Goal: Information Seeking & Learning: Learn about a topic

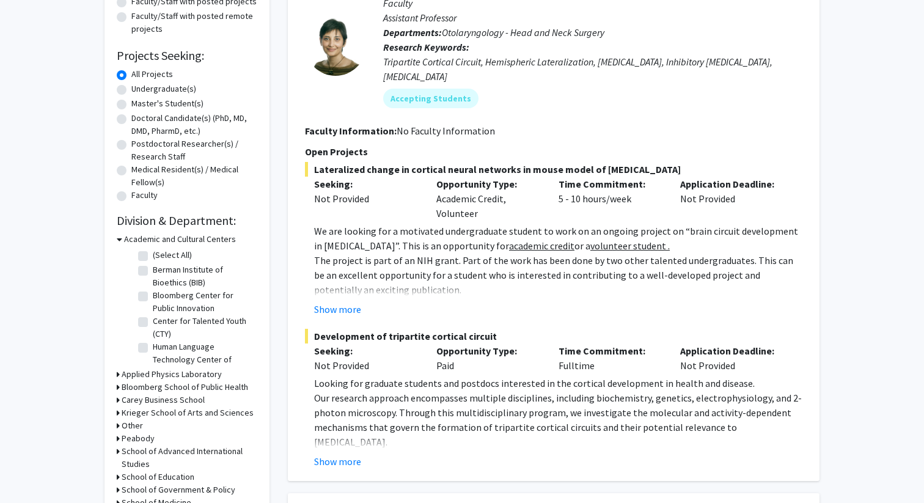
scroll to position [164, 0]
click at [358, 453] on button "Show more" at bounding box center [337, 460] width 47 height 15
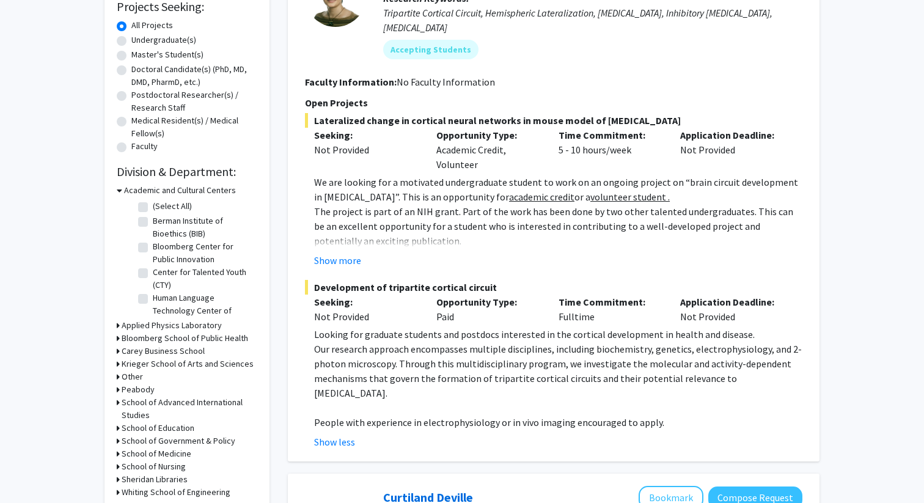
scroll to position [224, 0]
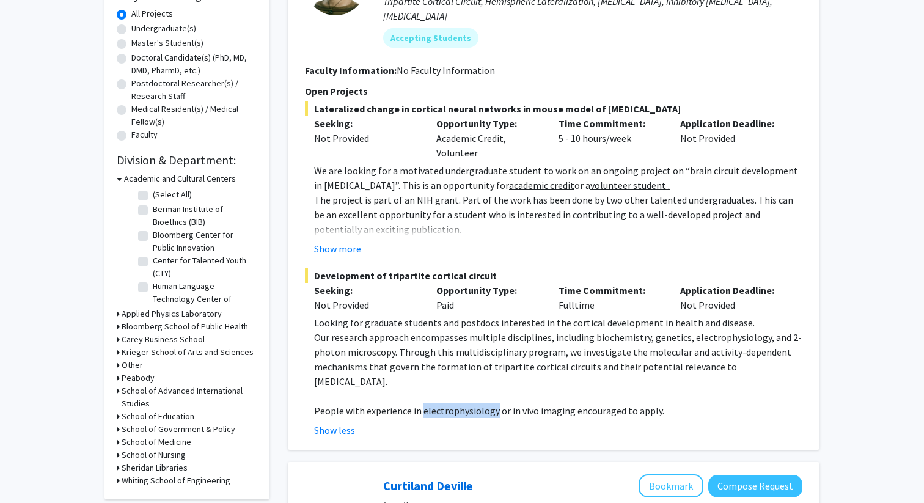
drag, startPoint x: 420, startPoint y: 397, endPoint x: 493, endPoint y: 399, distance: 72.7
click at [493, 403] on p "People with experience in electrophysiology or in vivo imaging encouraged to ap…" at bounding box center [558, 410] width 488 height 15
copy p "electrophysiology"
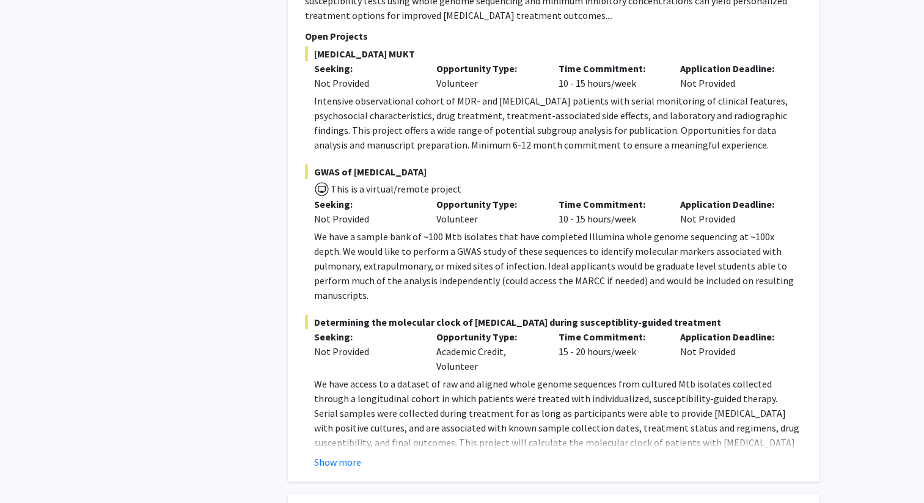
scroll to position [2121, 0]
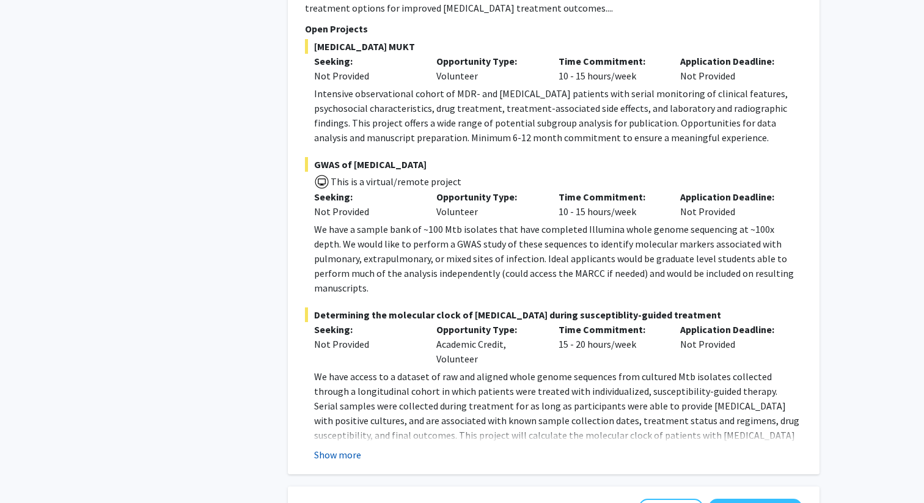
click at [351, 447] on button "Show more" at bounding box center [337, 454] width 47 height 15
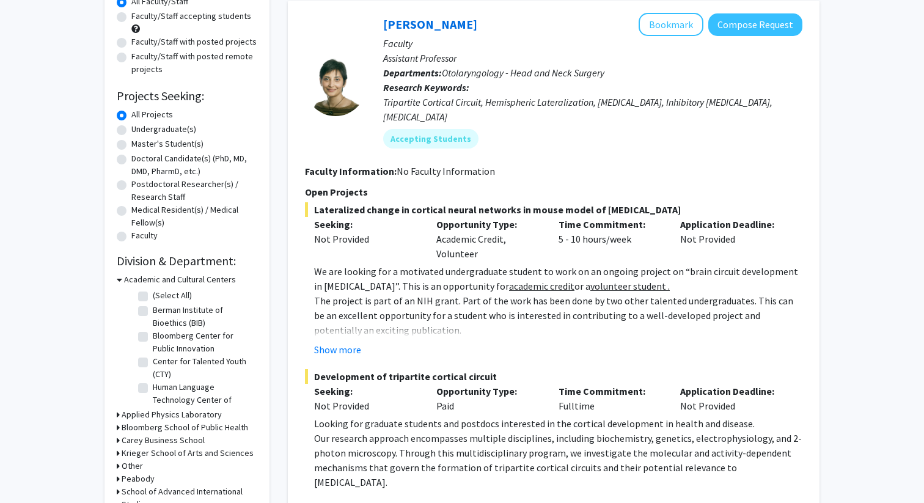
scroll to position [0, 0]
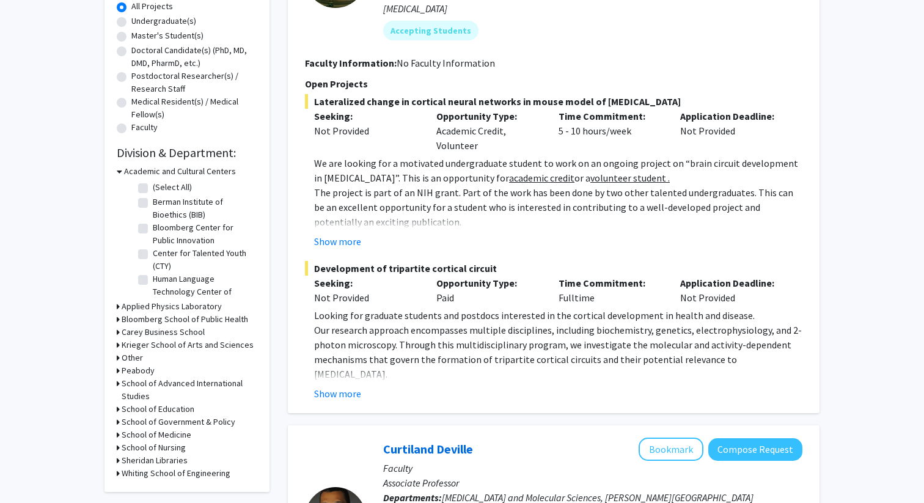
scroll to position [252, 0]
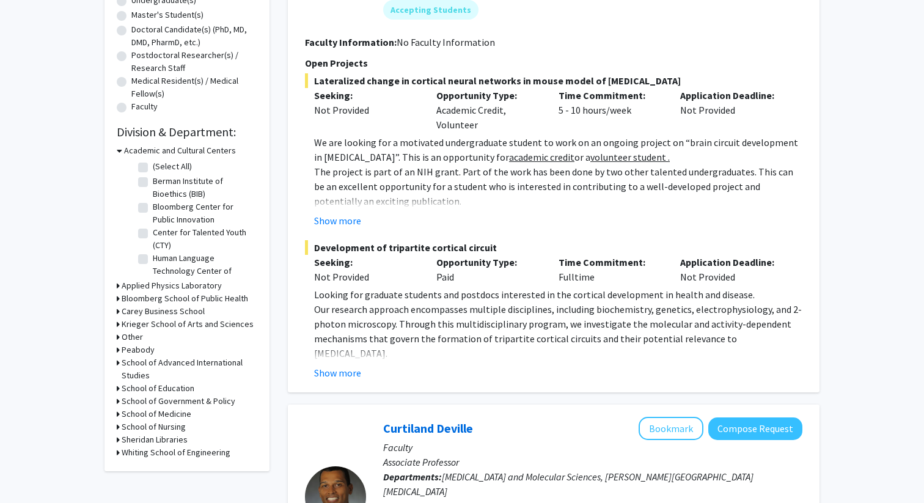
click at [183, 414] on h3 "School of Medicine" at bounding box center [157, 413] width 70 height 13
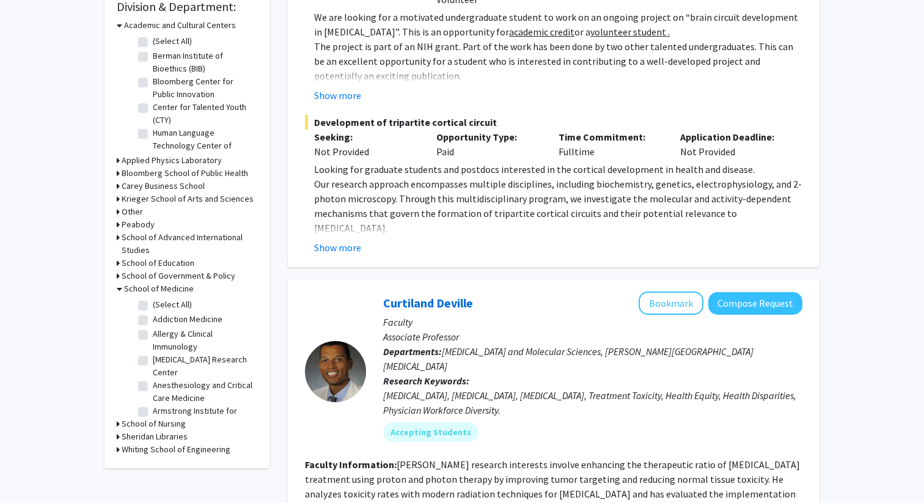
scroll to position [378, 0]
click at [181, 289] on h3 "School of Medicine" at bounding box center [159, 287] width 70 height 13
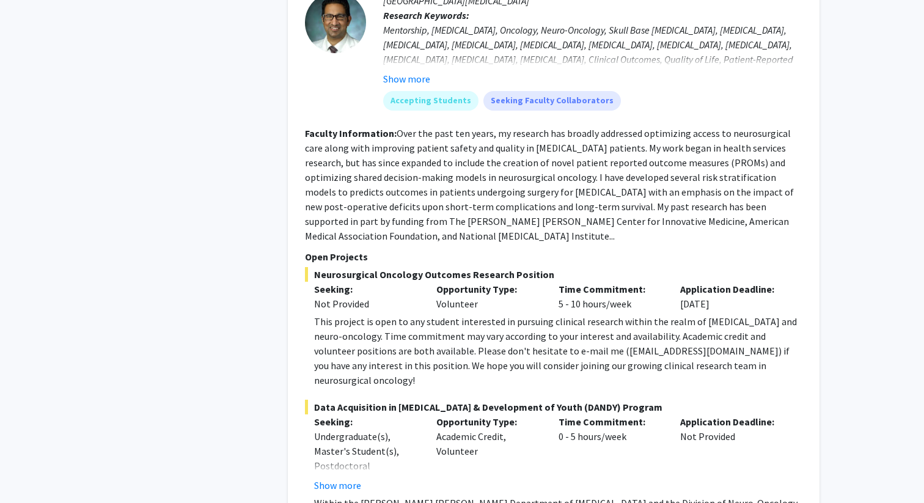
scroll to position [5031, 0]
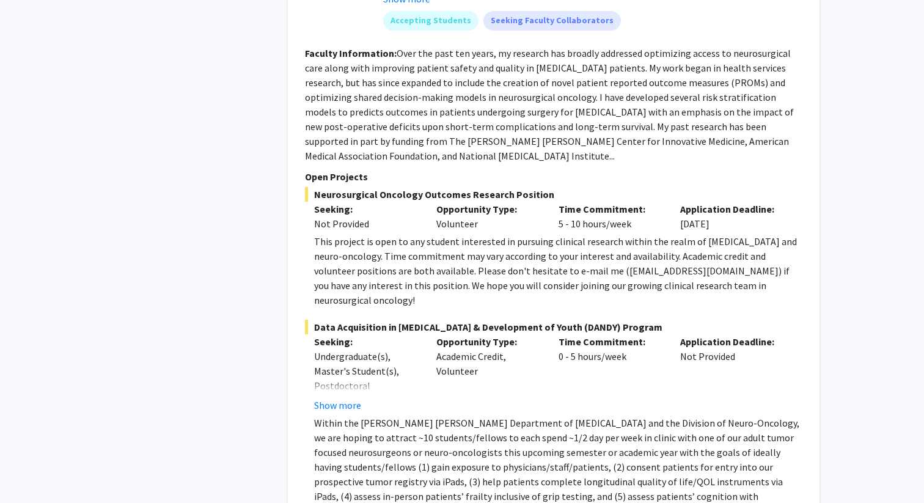
scroll to position [5106, 0]
drag, startPoint x: 699, startPoint y: 153, endPoint x: 736, endPoint y: 153, distance: 36.7
click at [736, 233] on div "This project is open to any student interested in pursuing clinical research wi…" at bounding box center [558, 269] width 488 height 73
copy div "oncology"
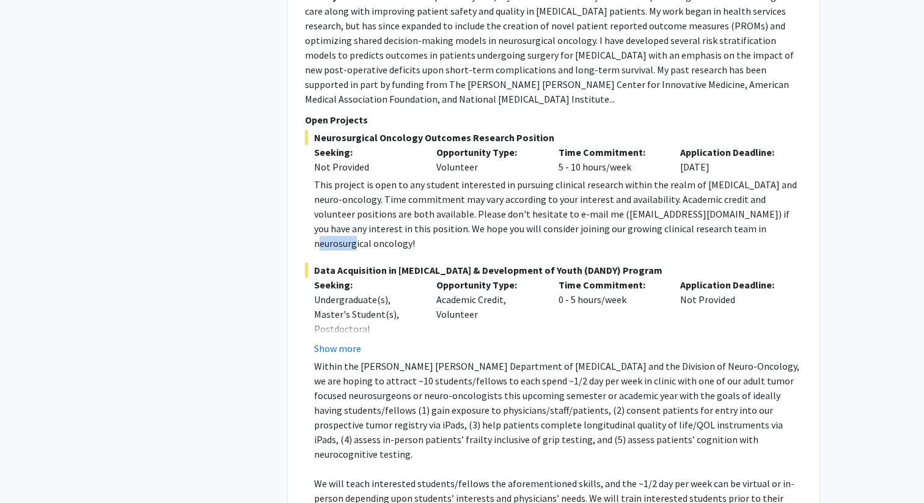
scroll to position [5160, 0]
drag, startPoint x: 514, startPoint y: 381, endPoint x: 558, endPoint y: 387, distance: 44.4
drag, startPoint x: 513, startPoint y: 381, endPoint x: 575, endPoint y: 382, distance: 62.3
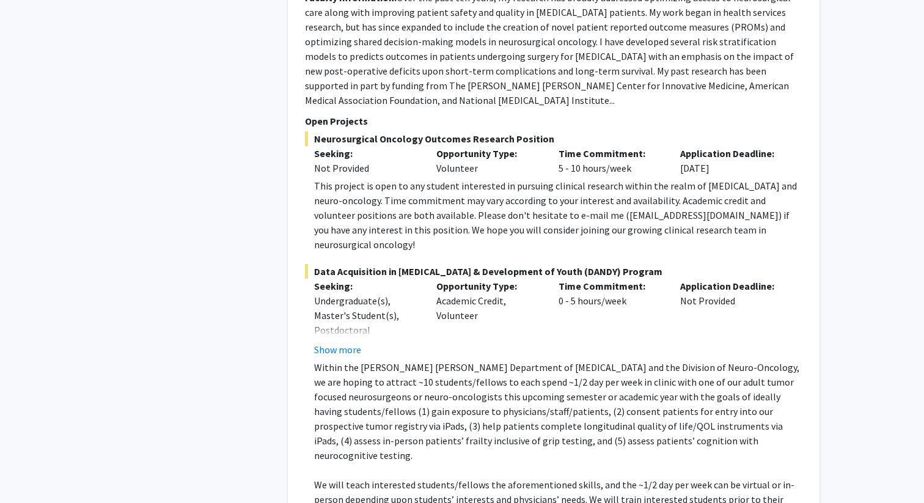
copy p "[PERSON_NAME][EMAIL_ADDRESS][DOMAIN_NAME]"
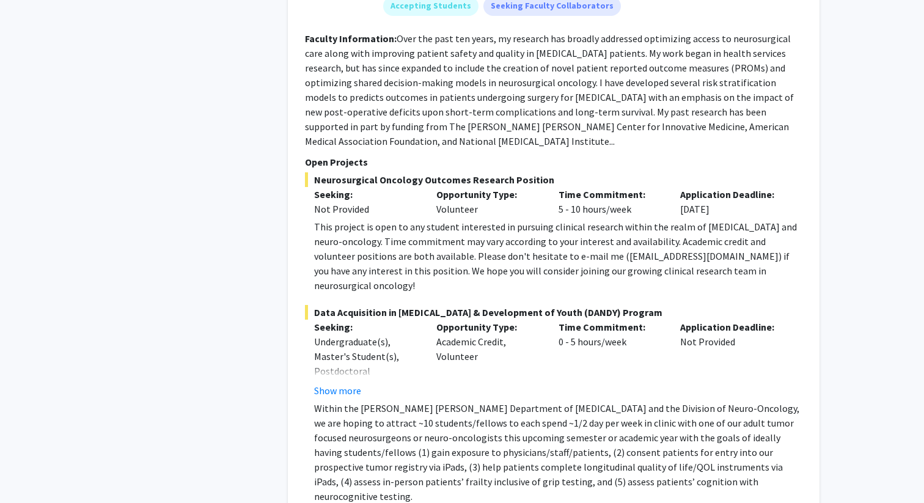
scroll to position [5138, 0]
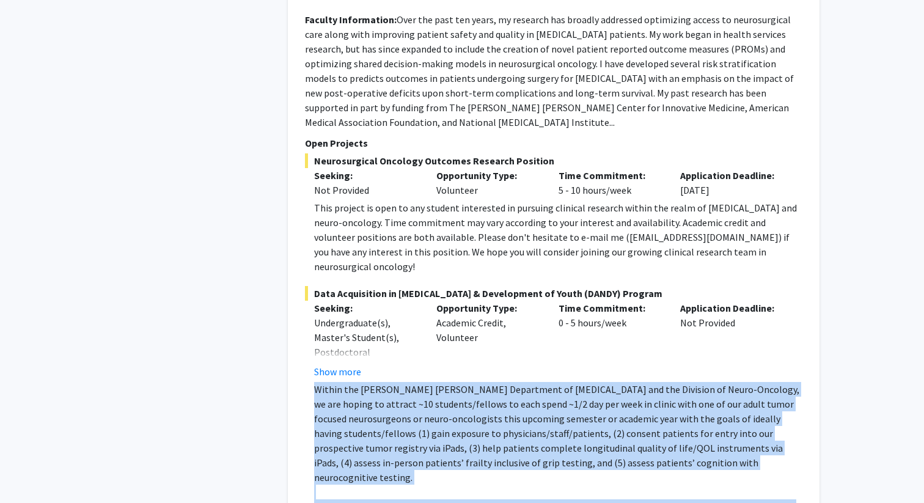
drag, startPoint x: 317, startPoint y: 244, endPoint x: 668, endPoint y: 370, distance: 373.4
click at [668, 382] on div "Within the [PERSON_NAME] [PERSON_NAME] Department of [MEDICAL_DATA] and the Div…" at bounding box center [558, 492] width 488 height 220
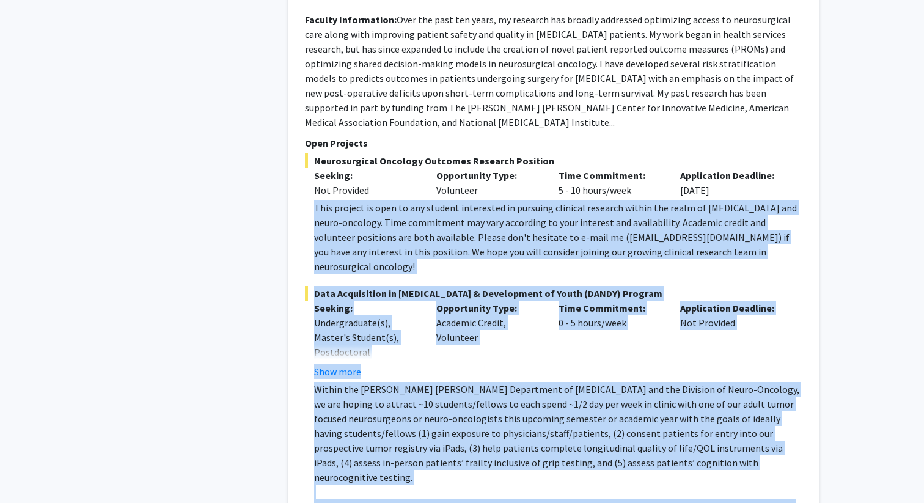
drag, startPoint x: 683, startPoint y: 376, endPoint x: 309, endPoint y: 70, distance: 483.2
click at [309, 153] on fg-project-list "Neurosurgical Oncology Outcomes Research Position Seeking: Not Provided Opportu…" at bounding box center [553, 387] width 497 height 468
copy fg-project-list "Lore ipsumdo si amet co adi elitsed doeiusmodt in utlabore etdolore magnaali en…"
click at [617, 301] on div "Time Commitment: 0 - 5 hours/week" at bounding box center [610, 340] width 122 height 78
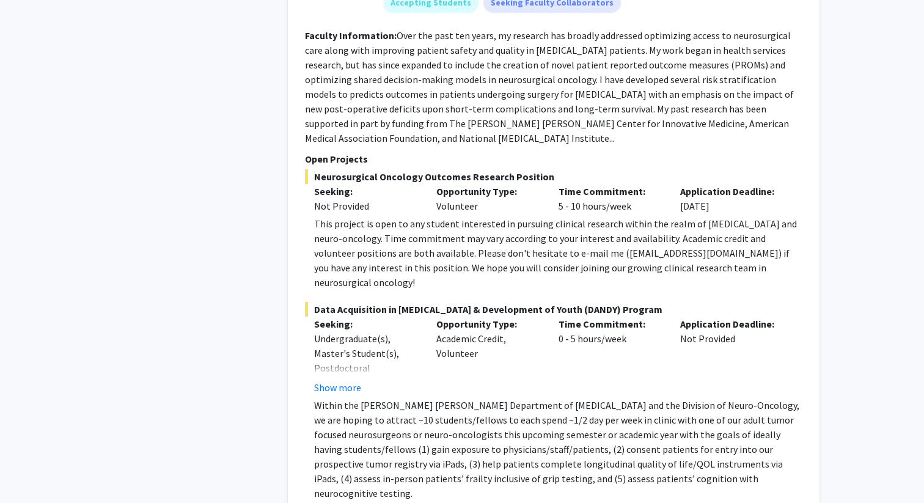
scroll to position [5108, 0]
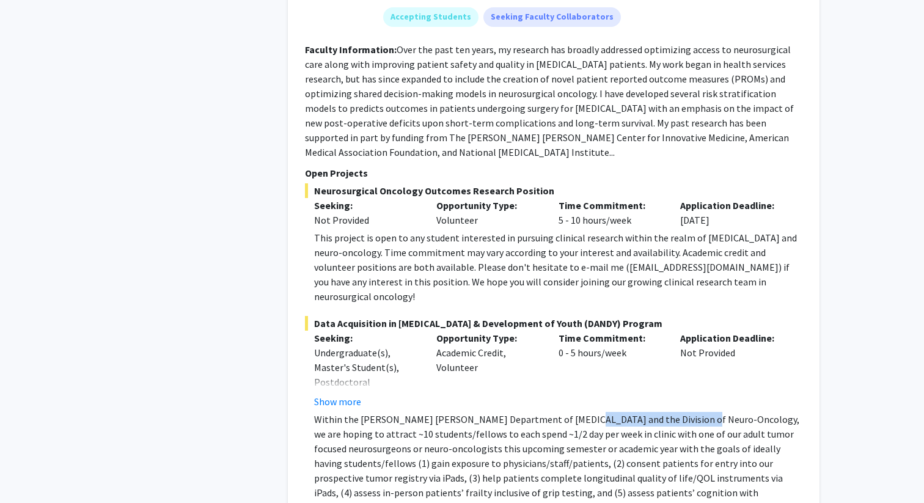
copy p "Division of Neuro-Oncology"
drag, startPoint x: 571, startPoint y: 272, endPoint x: 684, endPoint y: 272, distance: 113.0
click at [684, 412] on p "Within the [PERSON_NAME] [PERSON_NAME] Department of [MEDICAL_DATA] and the Div…" at bounding box center [558, 463] width 488 height 103
click at [409, 412] on p "Within the [PERSON_NAME] [PERSON_NAME] Department of [MEDICAL_DATA] and the Div…" at bounding box center [558, 463] width 488 height 103
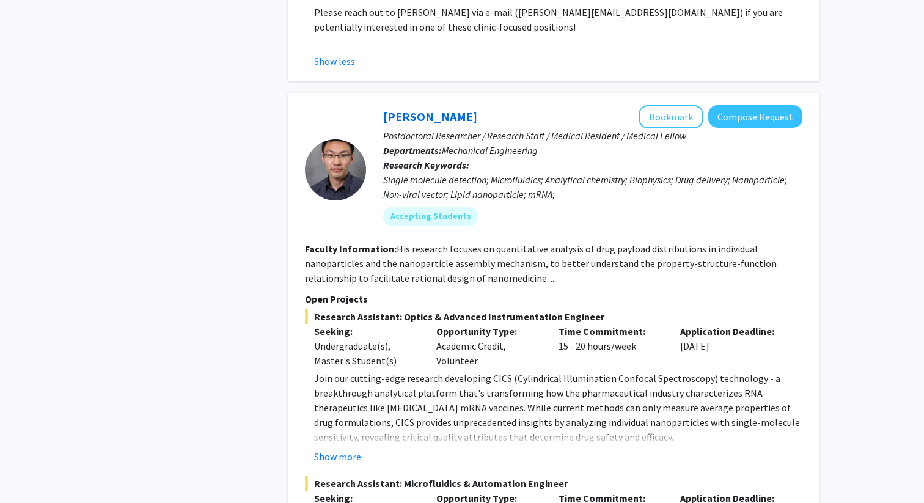
scroll to position [5971, 0]
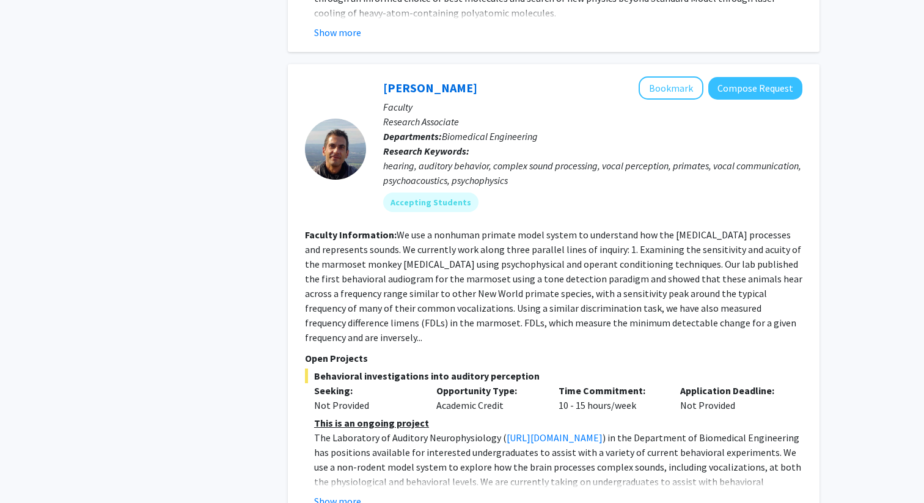
scroll to position [2916, 0]
click at [343, 493] on button "Show more" at bounding box center [337, 500] width 47 height 15
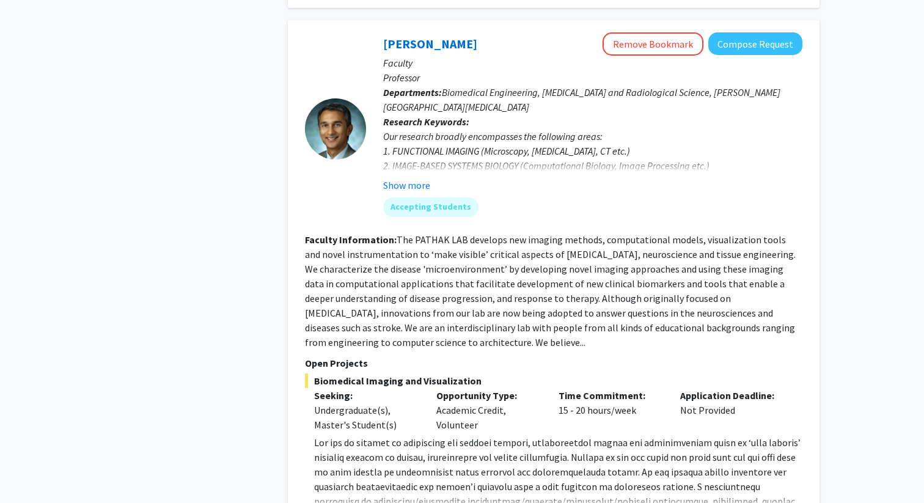
scroll to position [4511, 0]
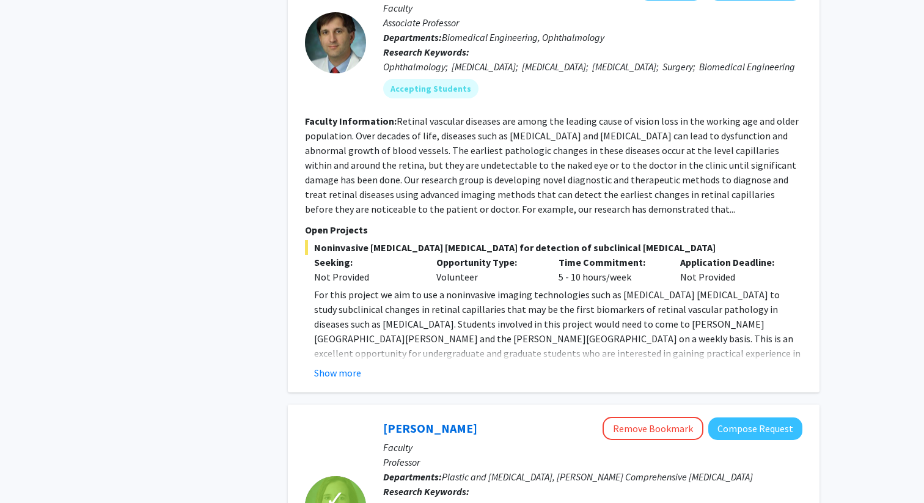
scroll to position [1507, 0]
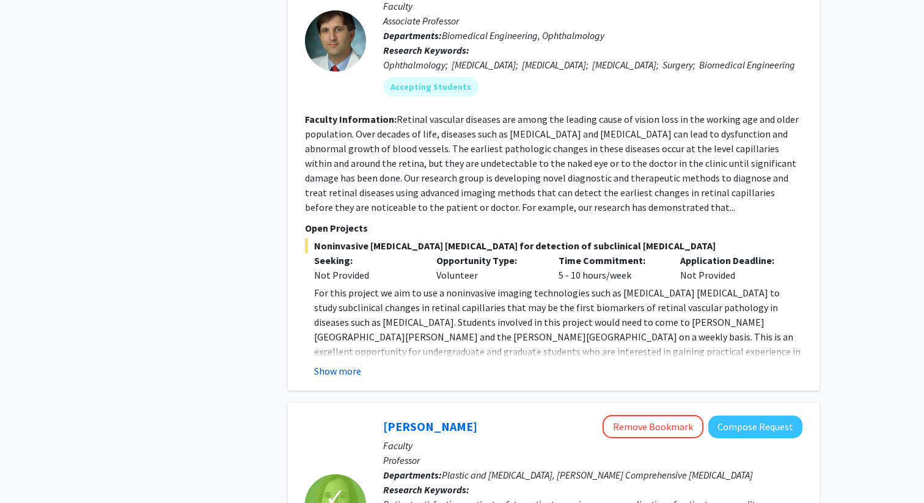
click at [359, 364] on button "Show more" at bounding box center [337, 371] width 47 height 15
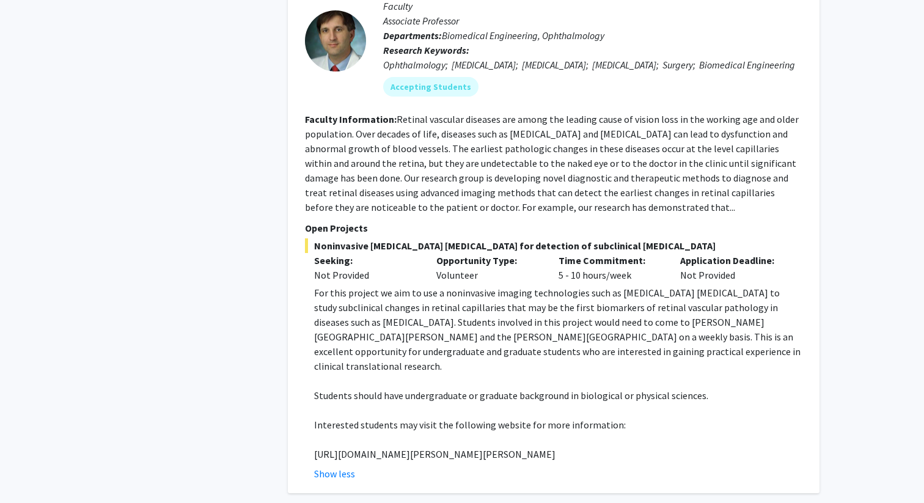
drag, startPoint x: 313, startPoint y: 423, endPoint x: 669, endPoint y: 423, distance: 355.6
click at [669, 447] on p "[URL][DOMAIN_NAME][PERSON_NAME][PERSON_NAME]" at bounding box center [558, 454] width 488 height 15
copy p "[URL][DOMAIN_NAME][PERSON_NAME][PERSON_NAME]"
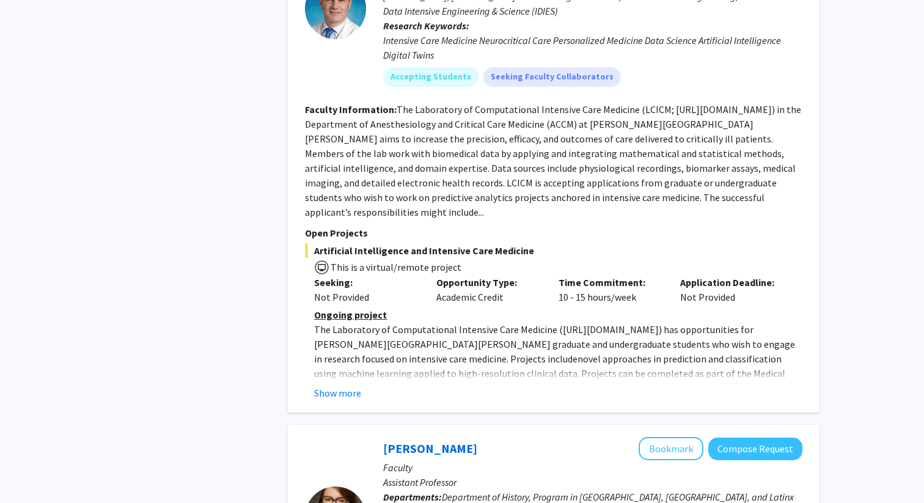
scroll to position [2982, 0]
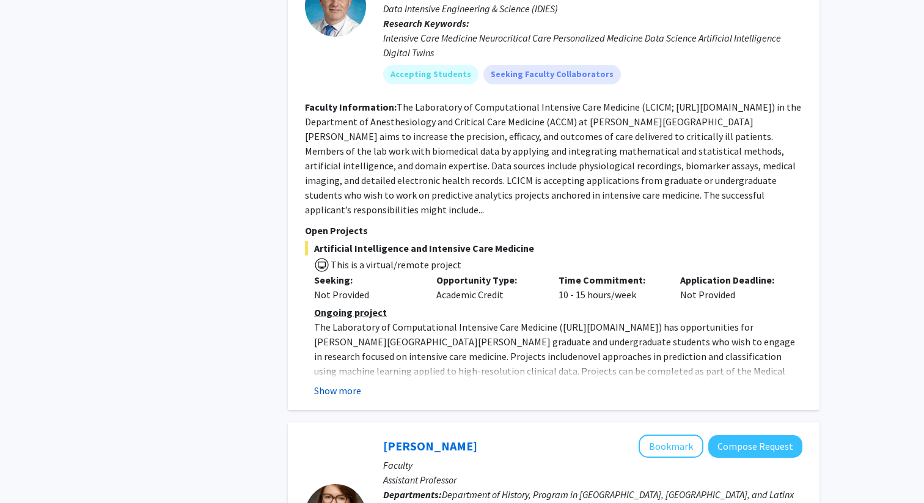
click at [353, 383] on button "Show more" at bounding box center [337, 390] width 47 height 15
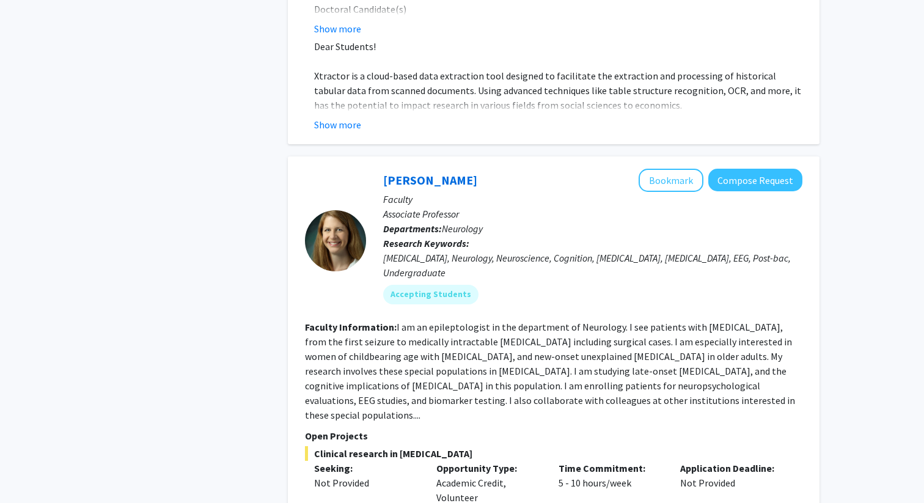
scroll to position [3848, 0]
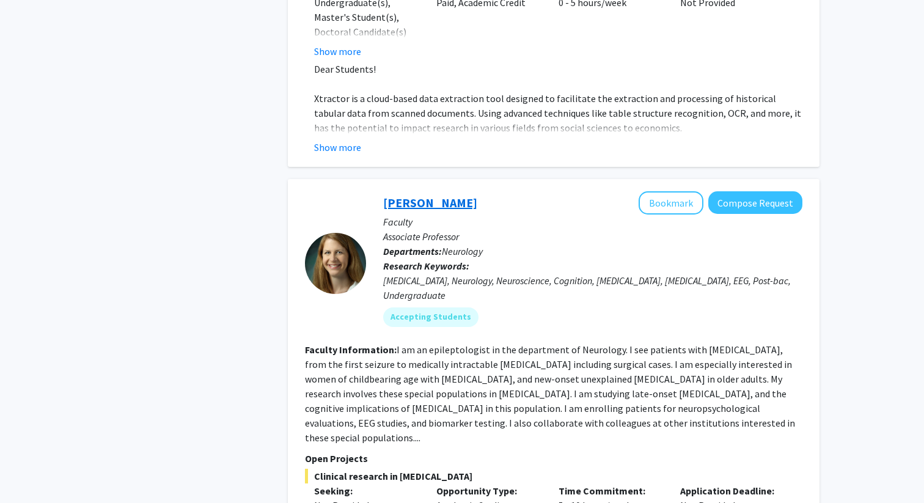
copy link "[PERSON_NAME]"
click at [522, 229] on p "Associate Professor" at bounding box center [592, 236] width 419 height 15
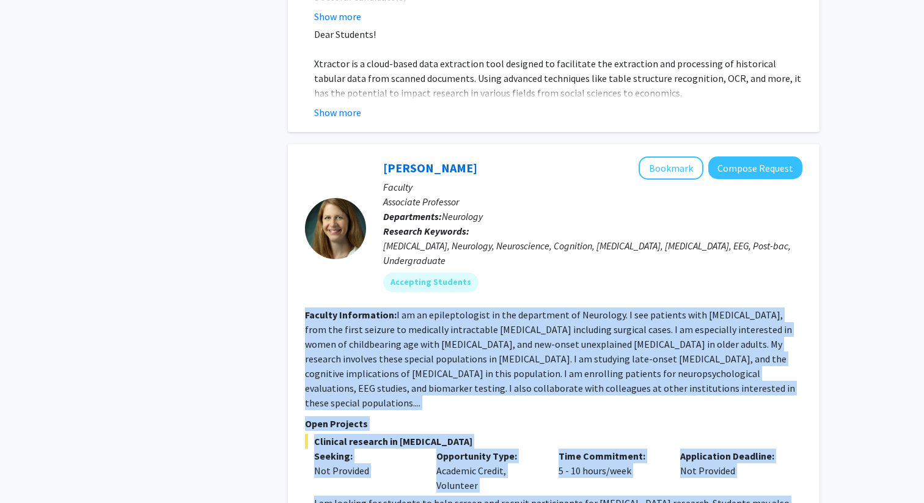
drag, startPoint x: 306, startPoint y: 224, endPoint x: 440, endPoint y: 414, distance: 232.4
click at [440, 414] on fg-search-faculty "[PERSON_NAME] Bookmark Compose Request Faculty Associate Professor Departments:…" at bounding box center [553, 340] width 497 height 368
copy fg-search-faculty "Faculty Information: I am an epileptologist in the department of Neurology. I s…"
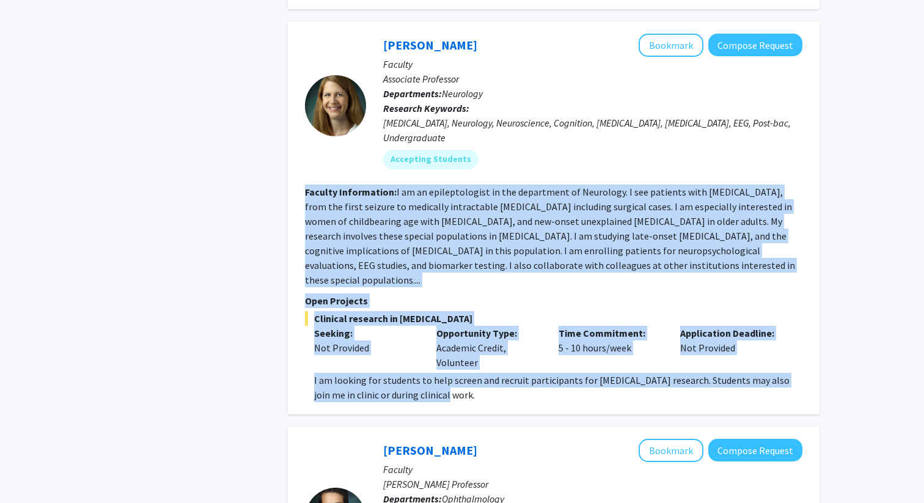
scroll to position [4012, 0]
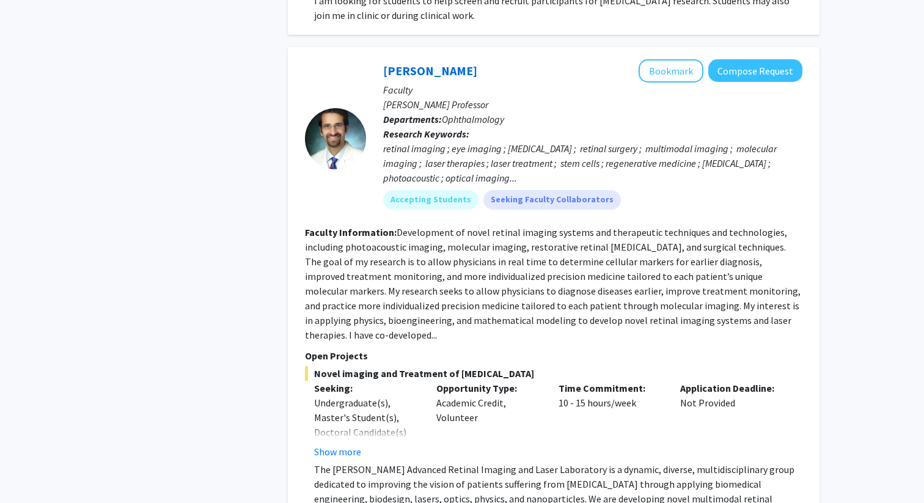
scroll to position [4391, 0]
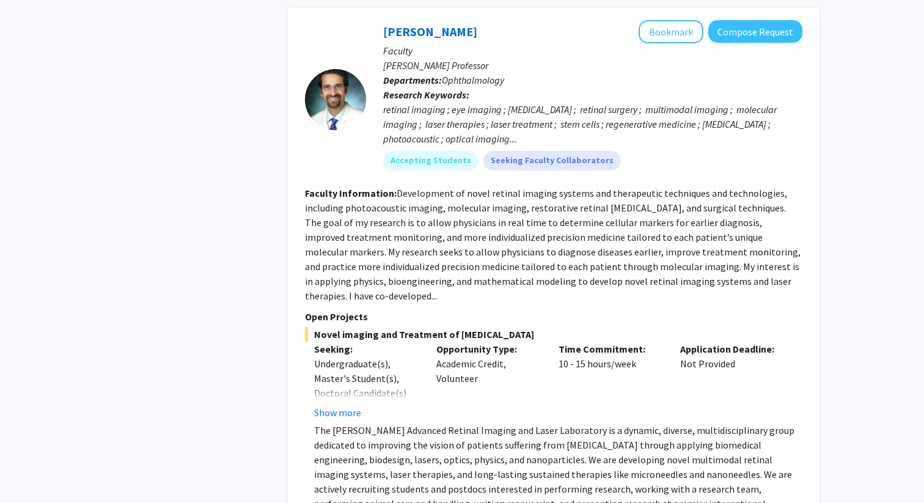
scroll to position [4451, 0]
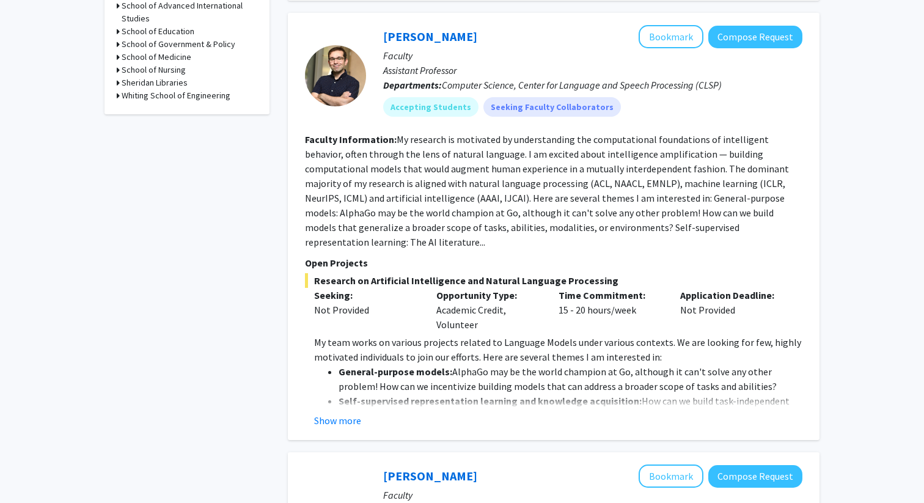
scroll to position [623, 0]
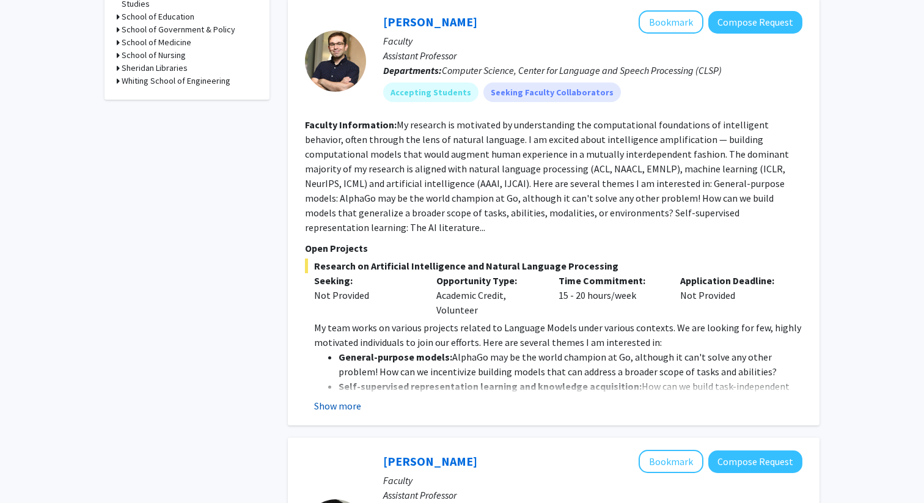
click at [349, 398] on button "Show more" at bounding box center [337, 405] width 47 height 15
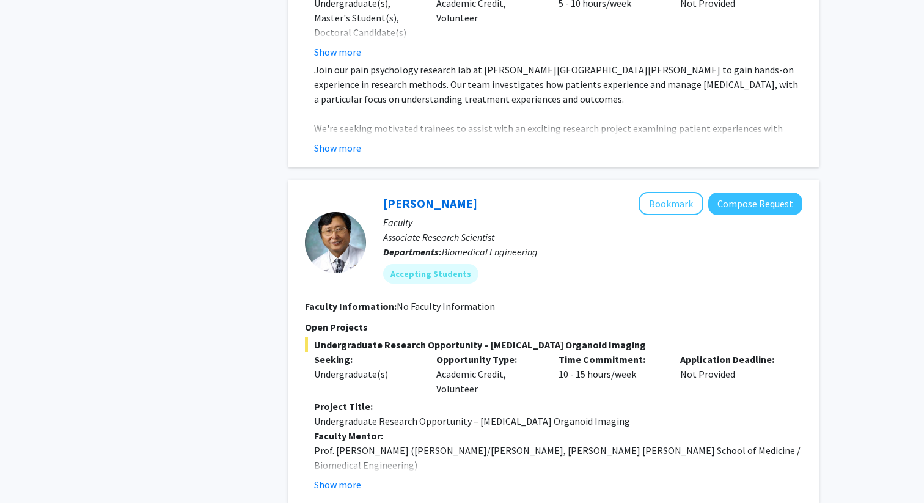
scroll to position [1640, 0]
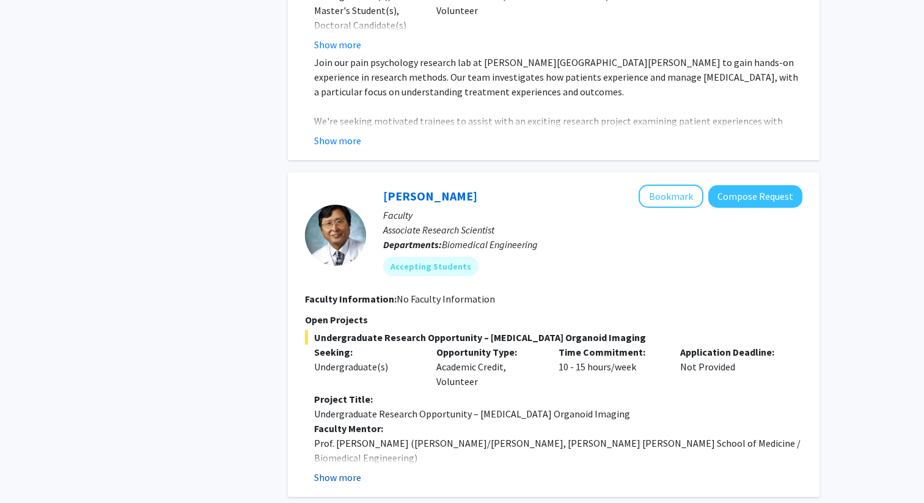
click at [349, 470] on button "Show more" at bounding box center [337, 477] width 47 height 15
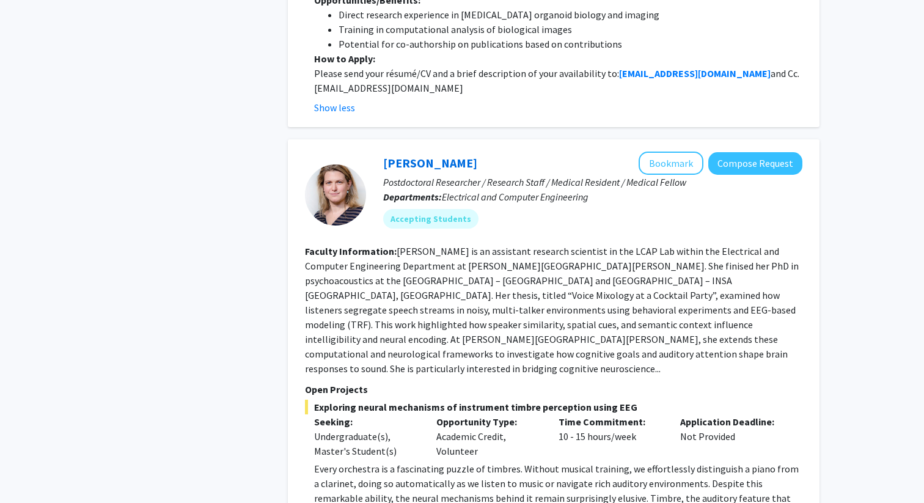
scroll to position [2441, 0]
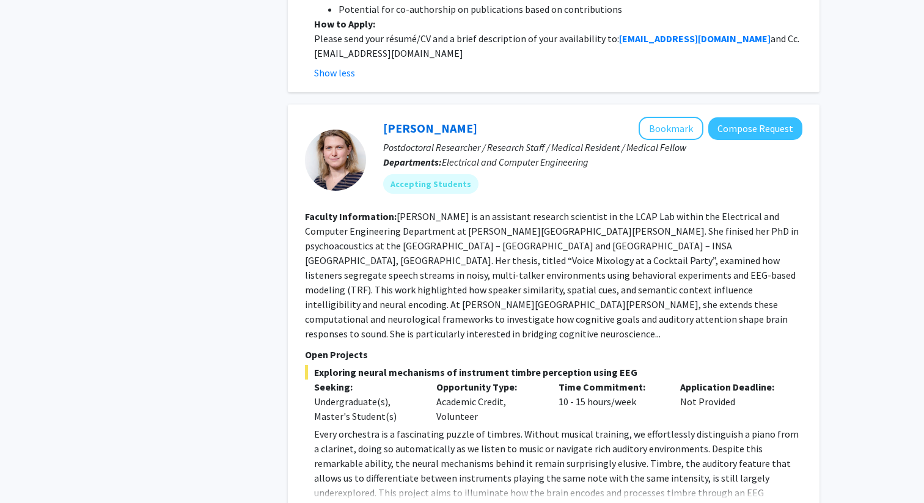
click at [351, 502] on button "Show more" at bounding box center [337, 512] width 47 height 15
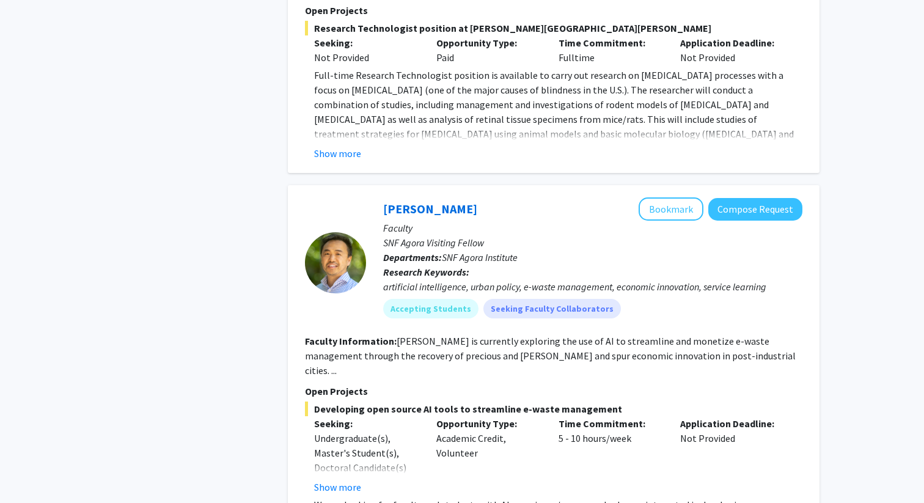
scroll to position [5126, 0]
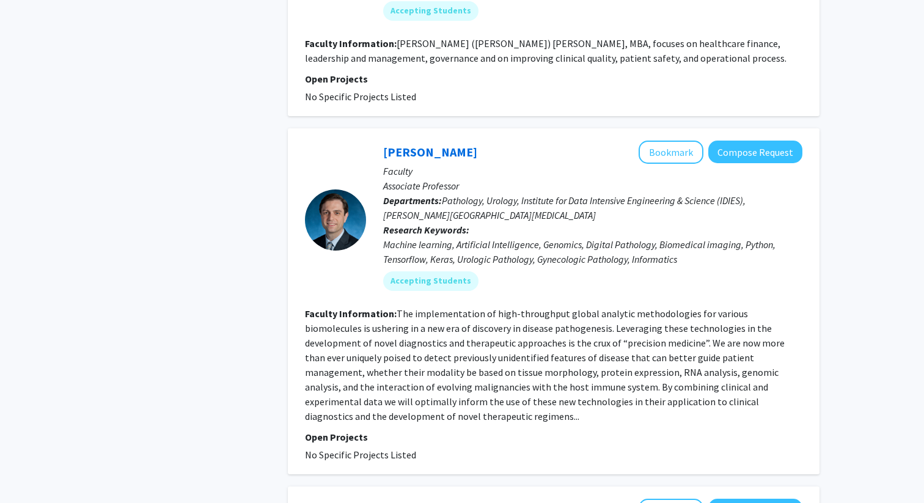
scroll to position [3358, 0]
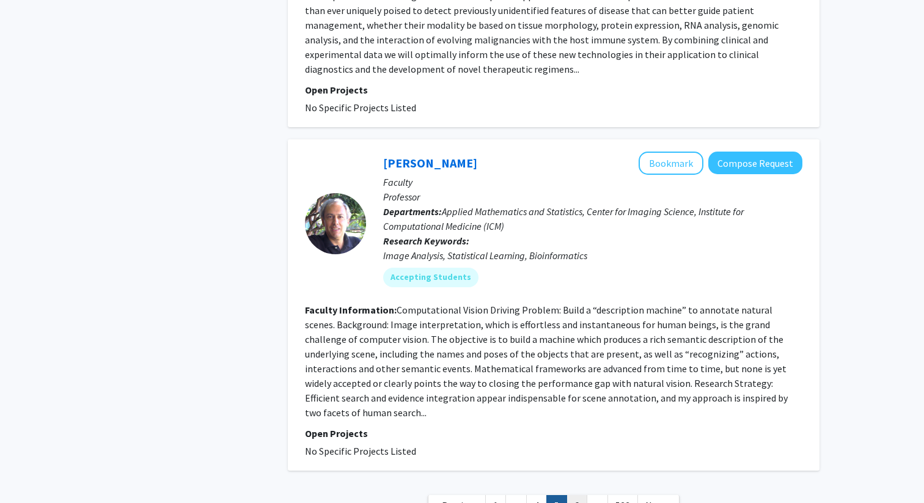
click at [577, 495] on link "6" at bounding box center [576, 505] width 21 height 21
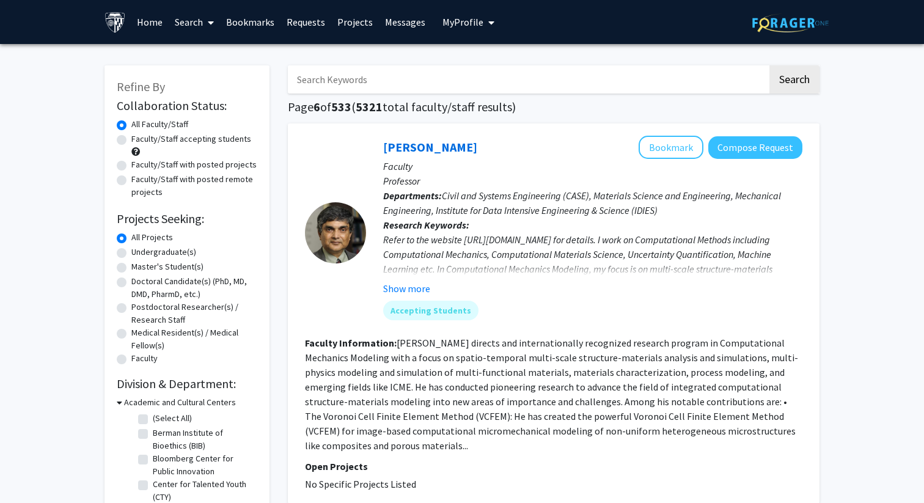
click at [240, 163] on label "Faculty/Staff with posted projects" at bounding box center [193, 164] width 125 height 13
click at [139, 163] on input "Faculty/Staff with posted projects" at bounding box center [135, 162] width 8 height 8
radio input "true"
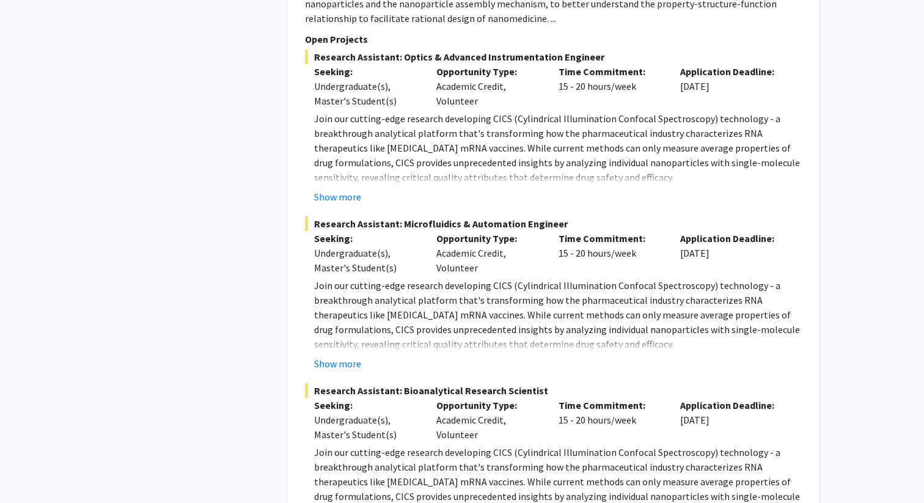
scroll to position [5839, 0]
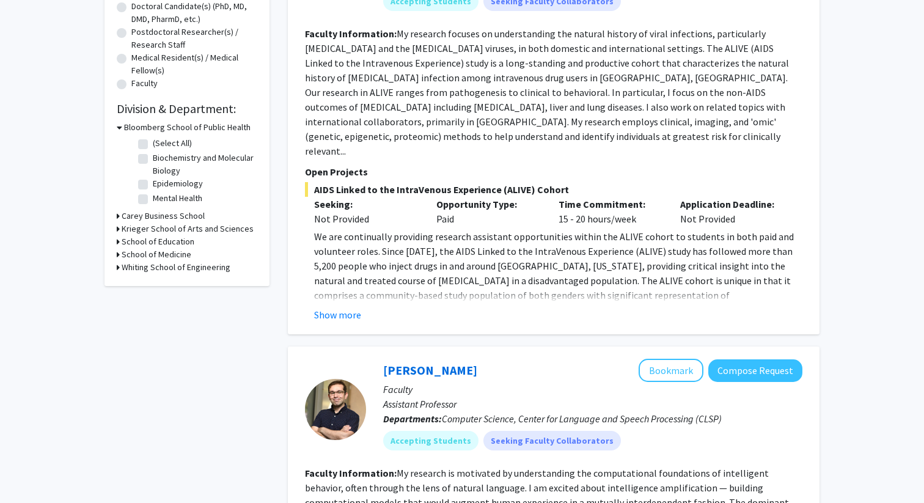
scroll to position [276, 0]
click at [332, 307] on button "Show more" at bounding box center [337, 314] width 47 height 15
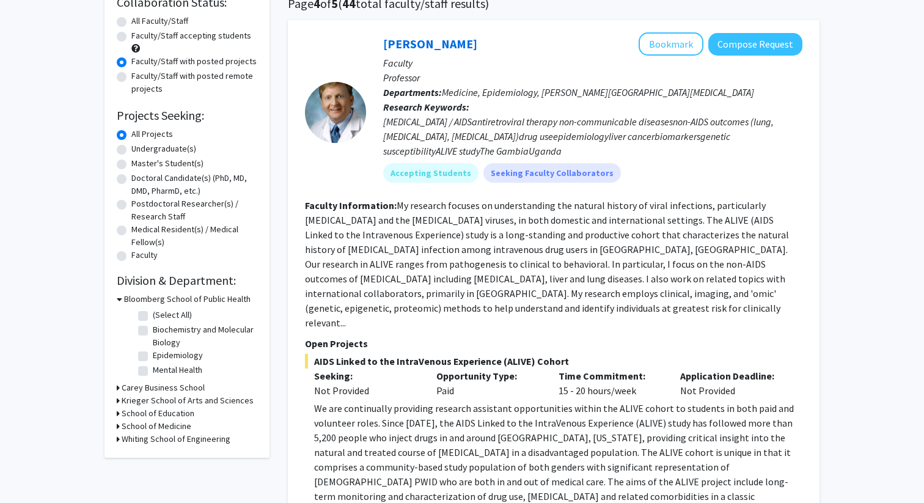
scroll to position [0, 0]
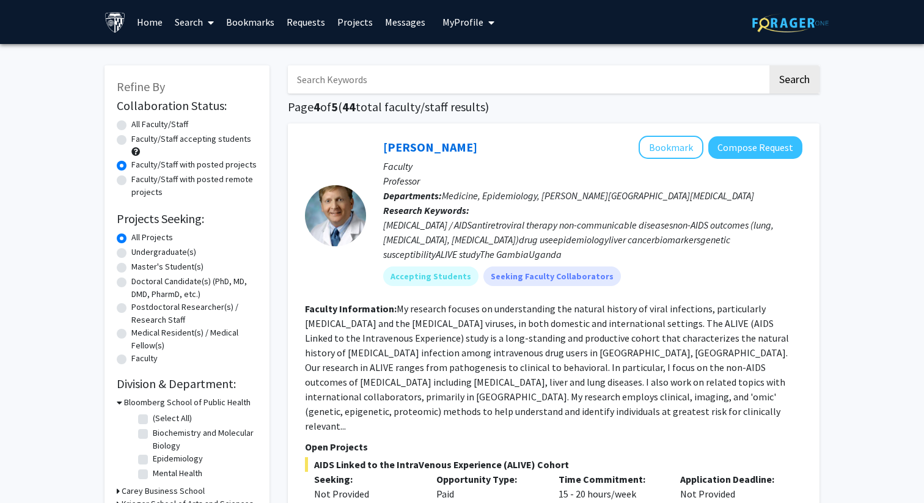
click at [407, 76] on input "Search Keywords" at bounding box center [528, 79] width 480 height 28
type input "publis"
click at [769, 65] on button "Search" at bounding box center [794, 79] width 50 height 28
radio input "true"
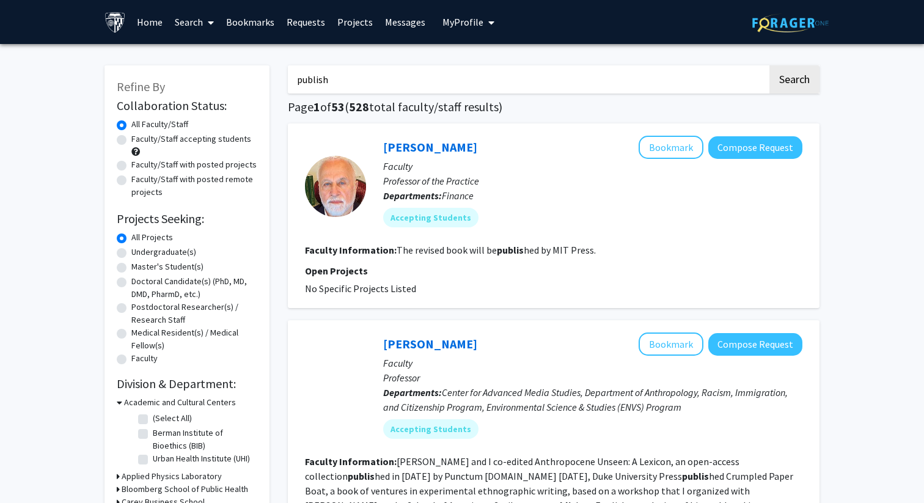
type input "publish"
click at [769, 65] on button "Search" at bounding box center [794, 79] width 50 height 28
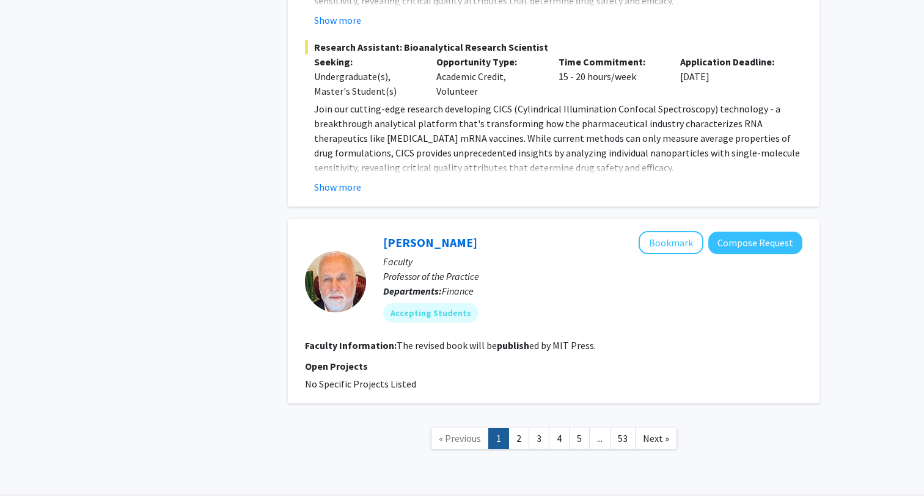
scroll to position [2487, 0]
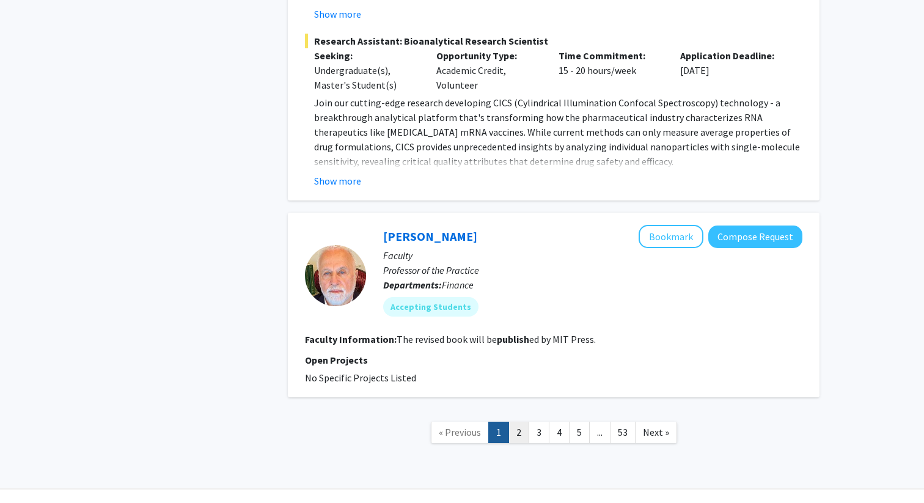
click at [521, 422] on link "2" at bounding box center [518, 432] width 21 height 21
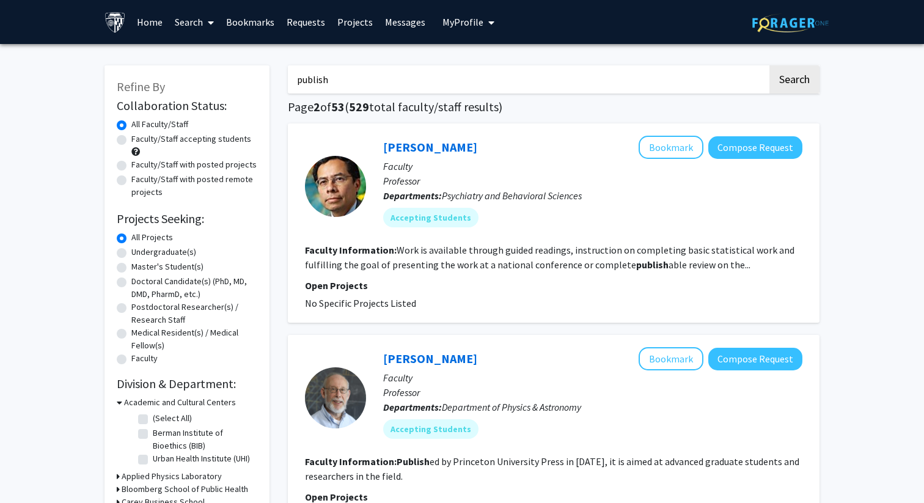
click at [131, 138] on label "Faculty/Staff accepting students" at bounding box center [191, 139] width 120 height 13
click at [131, 138] on input "Faculty/Staff accepting students" at bounding box center [135, 137] width 8 height 8
radio input "true"
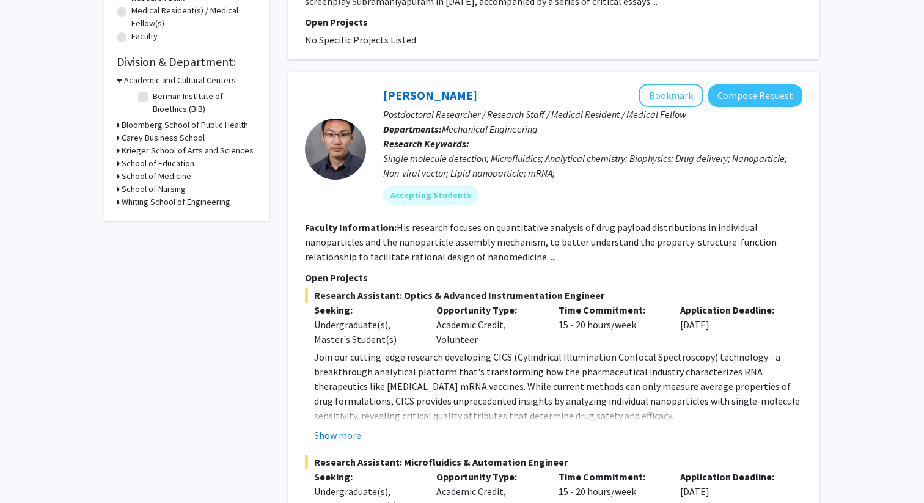
scroll to position [325, 0]
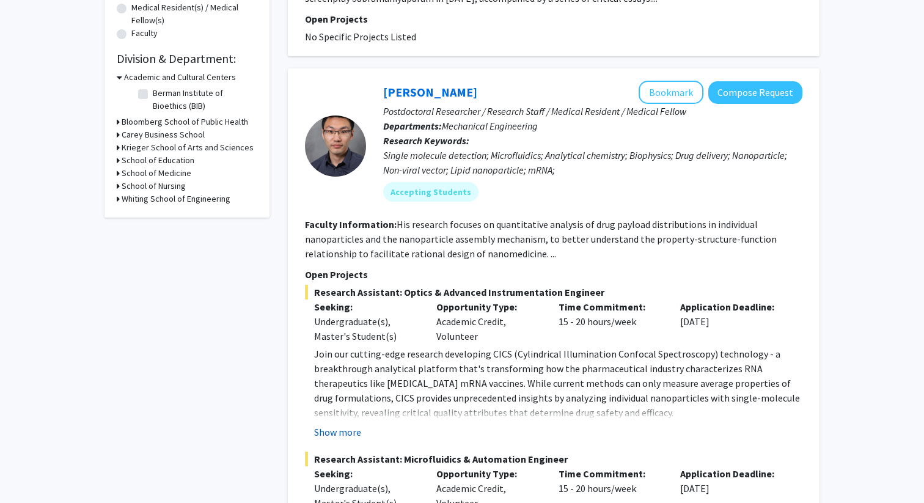
click at [340, 433] on button "Show more" at bounding box center [337, 432] width 47 height 15
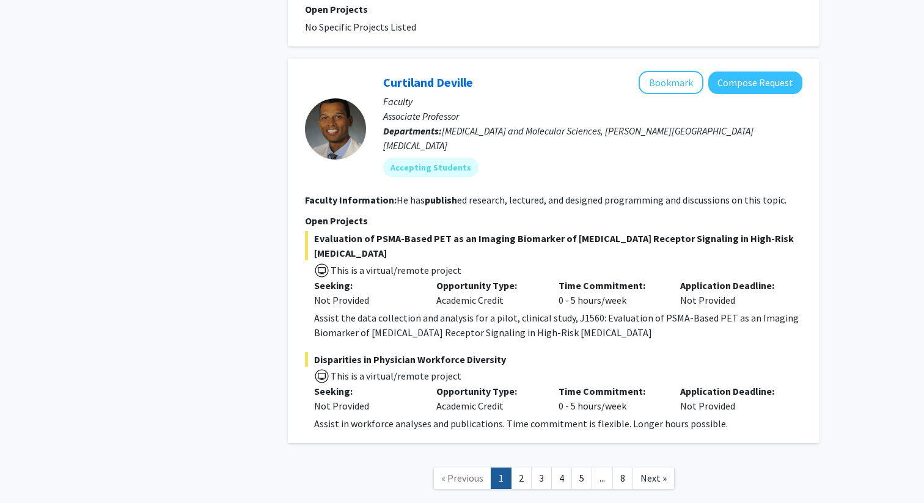
scroll to position [2994, 0]
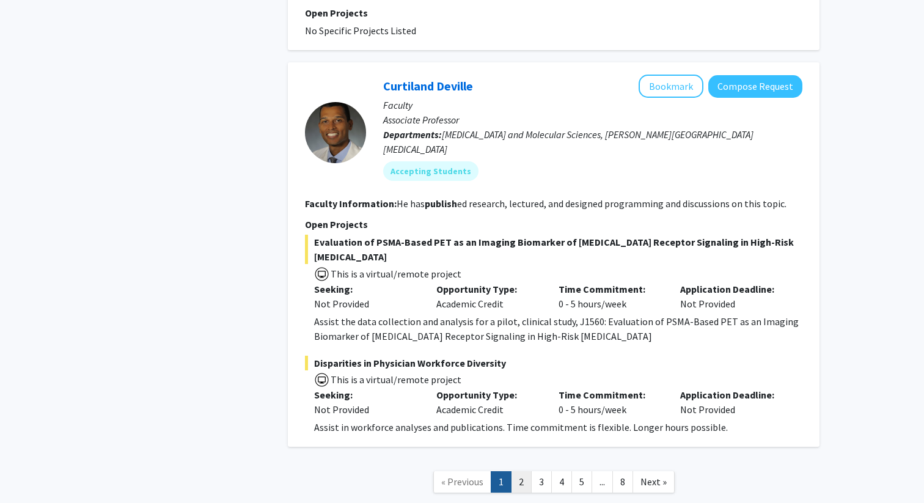
click at [521, 471] on link "2" at bounding box center [521, 481] width 21 height 21
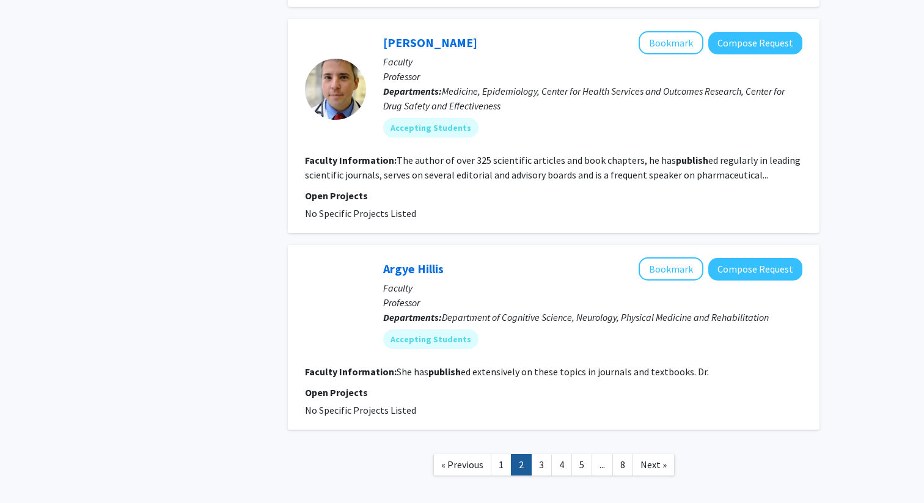
scroll to position [1843, 0]
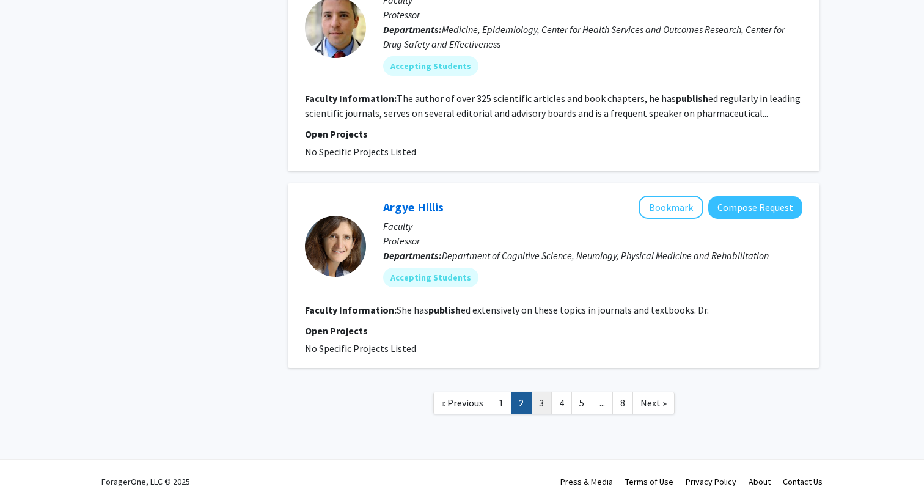
click at [546, 405] on link "3" at bounding box center [541, 402] width 21 height 21
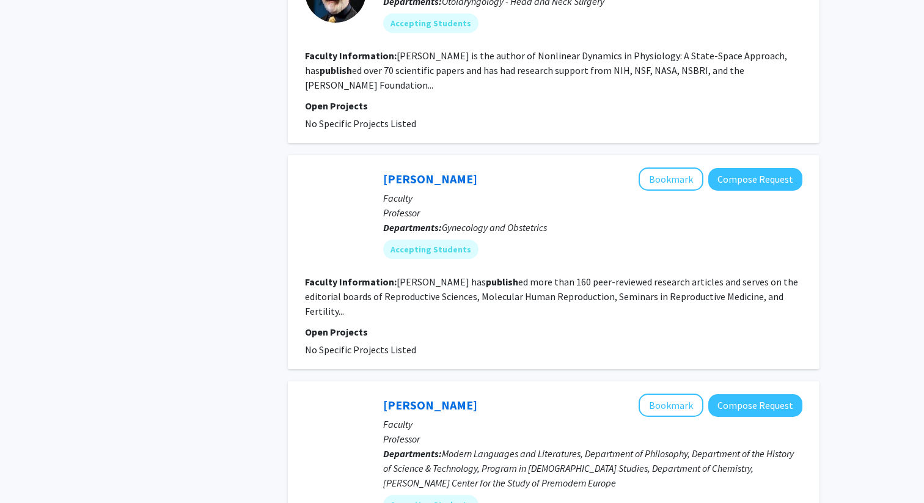
scroll to position [2119, 0]
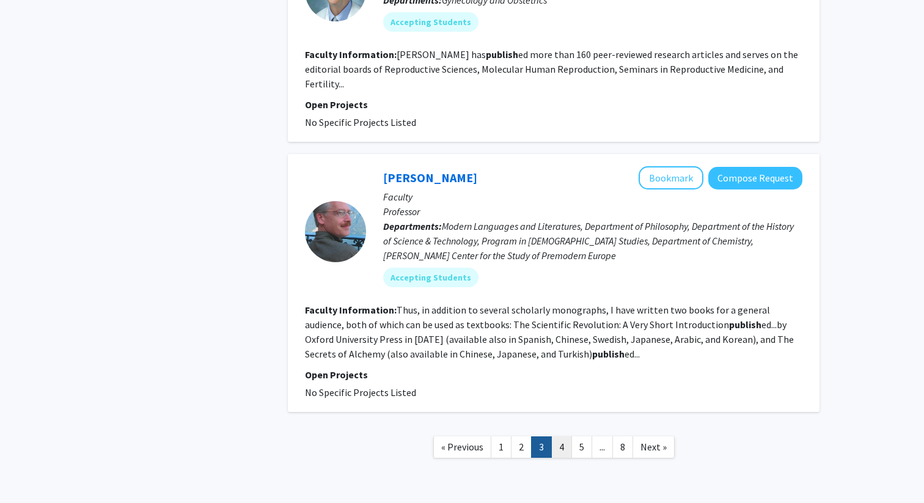
click at [561, 436] on link "4" at bounding box center [561, 446] width 21 height 21
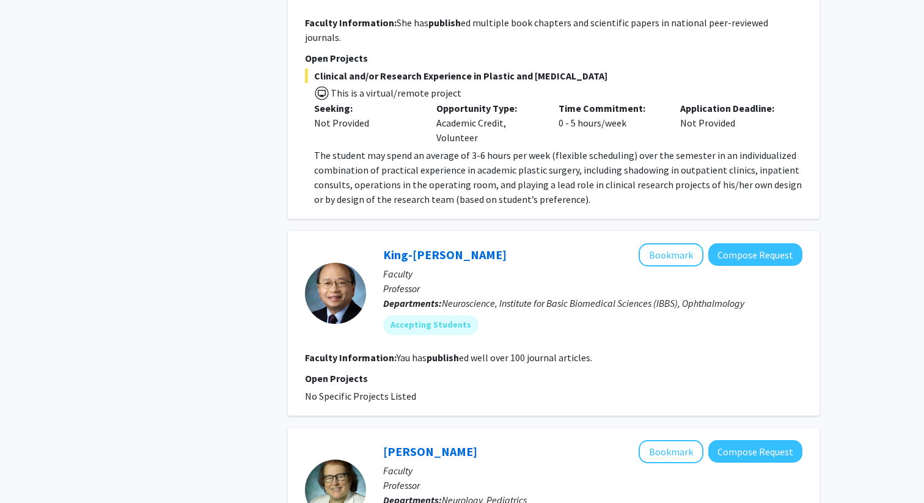
scroll to position [1995, 0]
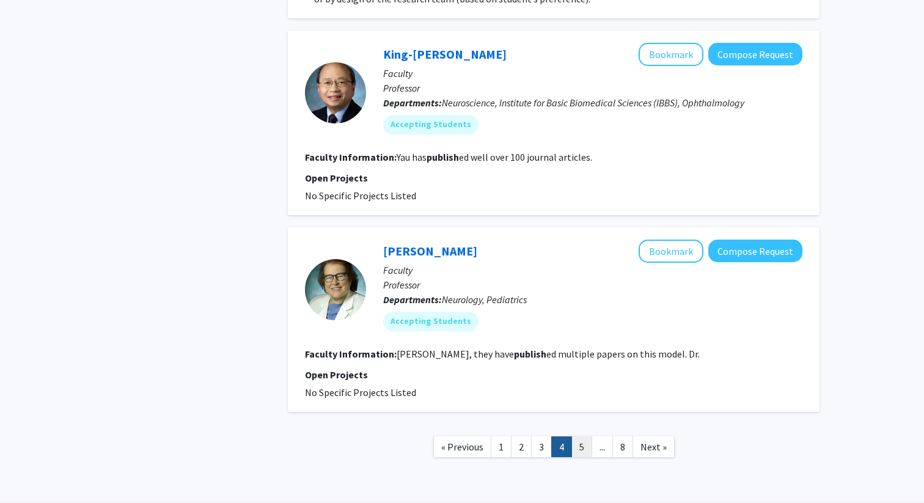
click at [583, 436] on link "5" at bounding box center [581, 446] width 21 height 21
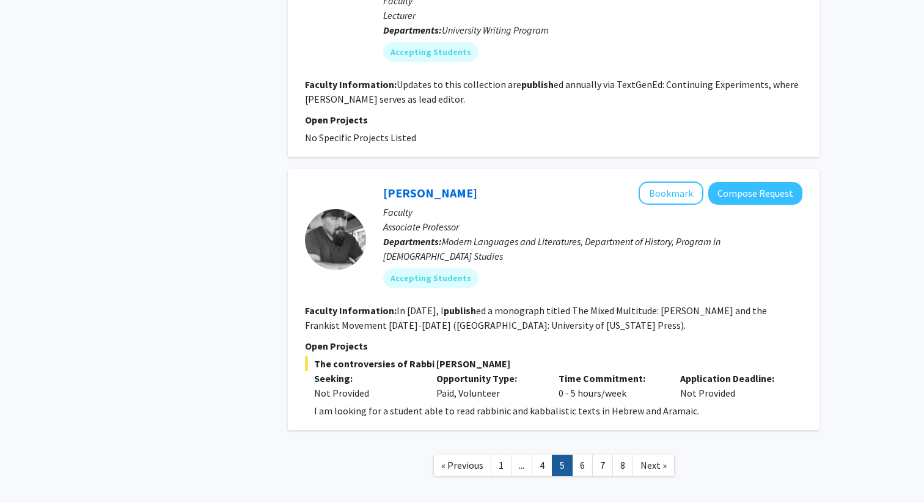
scroll to position [1948, 0]
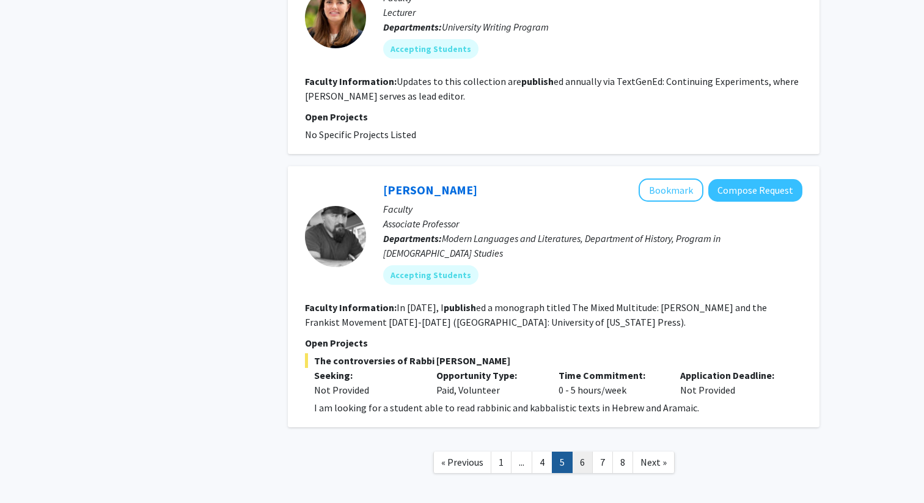
click at [587, 451] on link "6" at bounding box center [582, 461] width 21 height 21
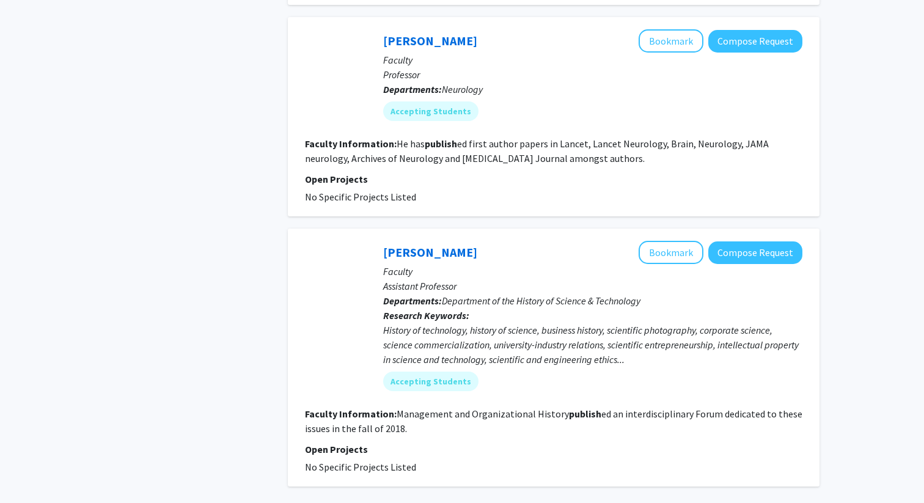
scroll to position [1901, 0]
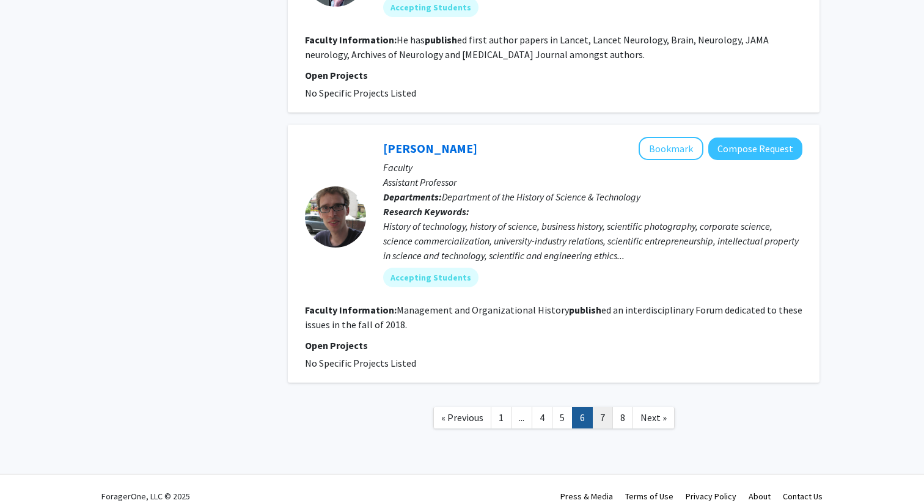
click at [600, 407] on link "7" at bounding box center [602, 417] width 21 height 21
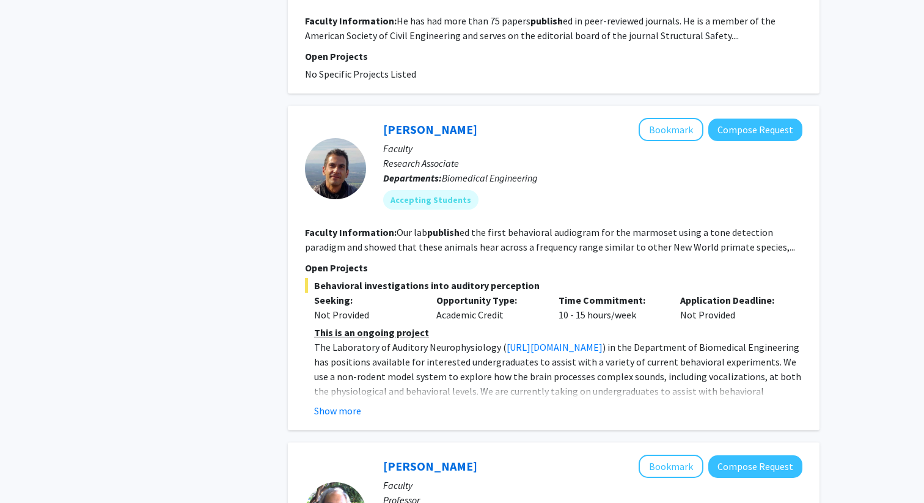
scroll to position [663, 0]
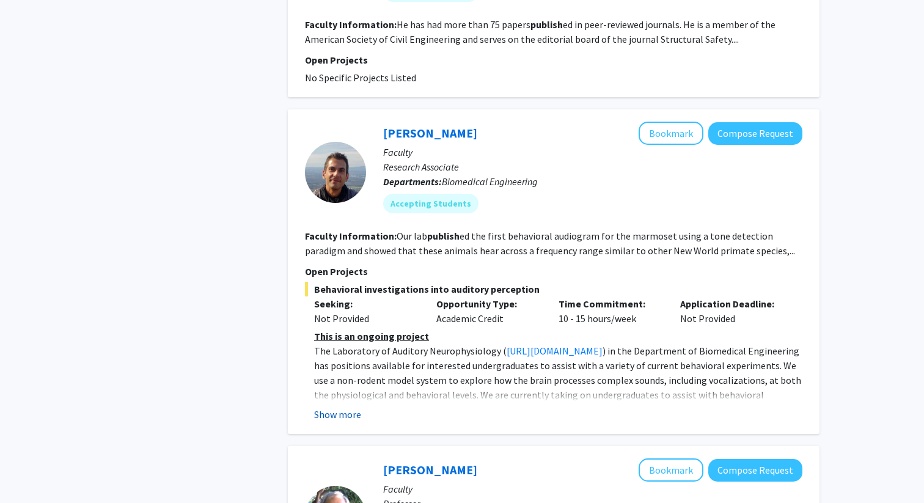
click at [349, 421] on button "Show more" at bounding box center [337, 414] width 47 height 15
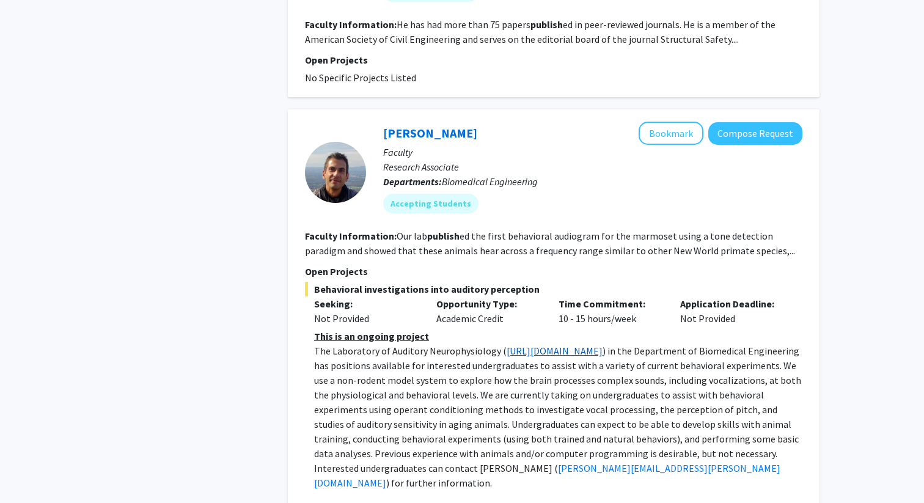
click at [506, 347] on link "[URL][DOMAIN_NAME]" at bounding box center [554, 351] width 96 height 12
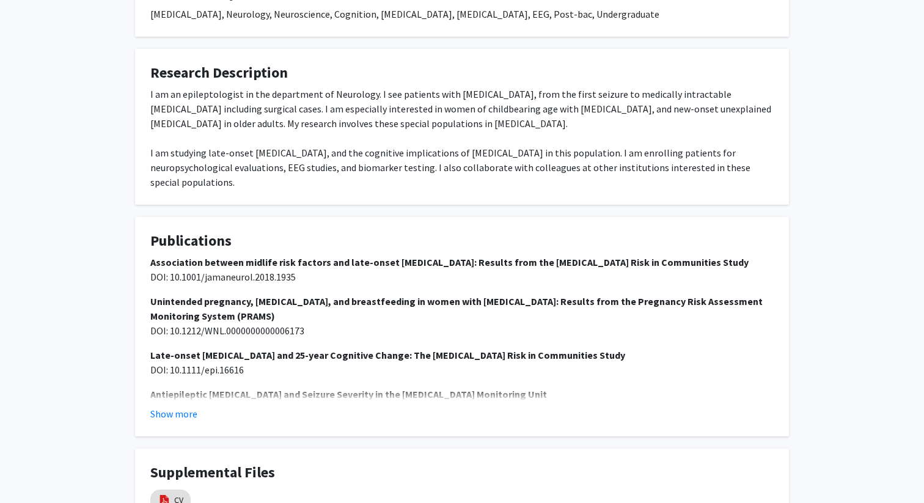
scroll to position [521, 0]
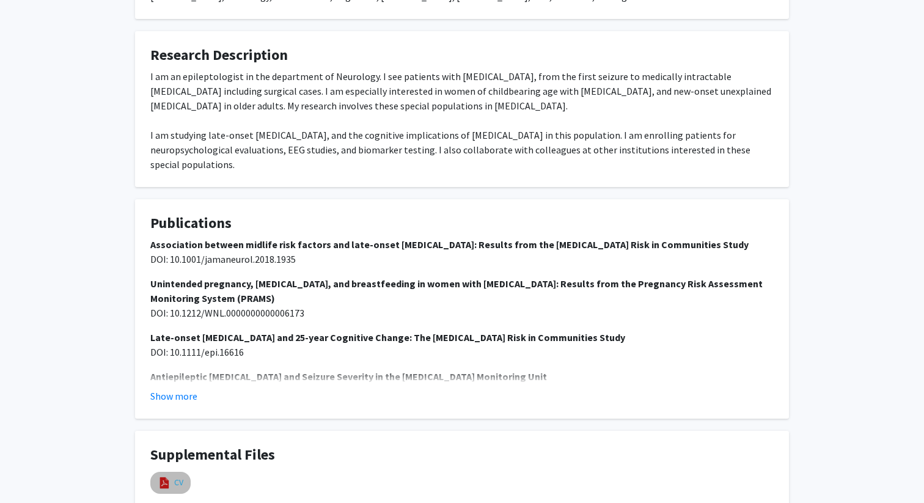
click at [182, 476] on link "CV" at bounding box center [178, 482] width 9 height 13
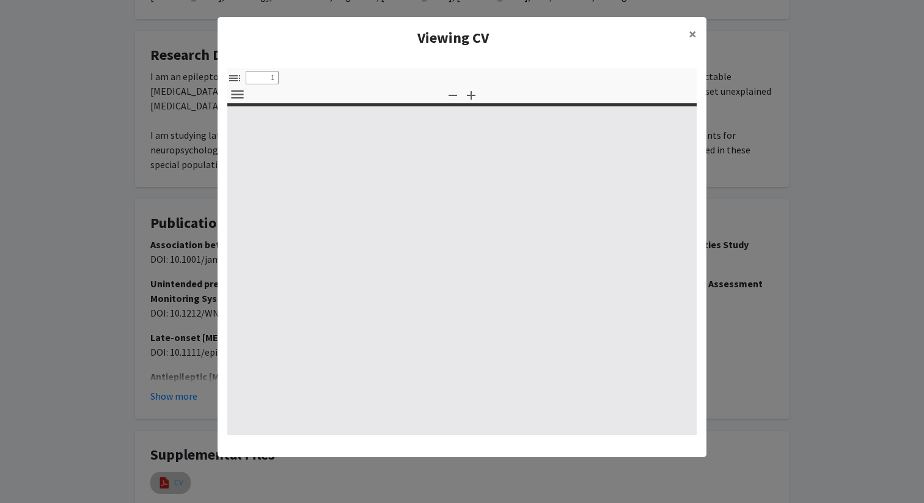
select select "custom"
type input "0"
select select "custom"
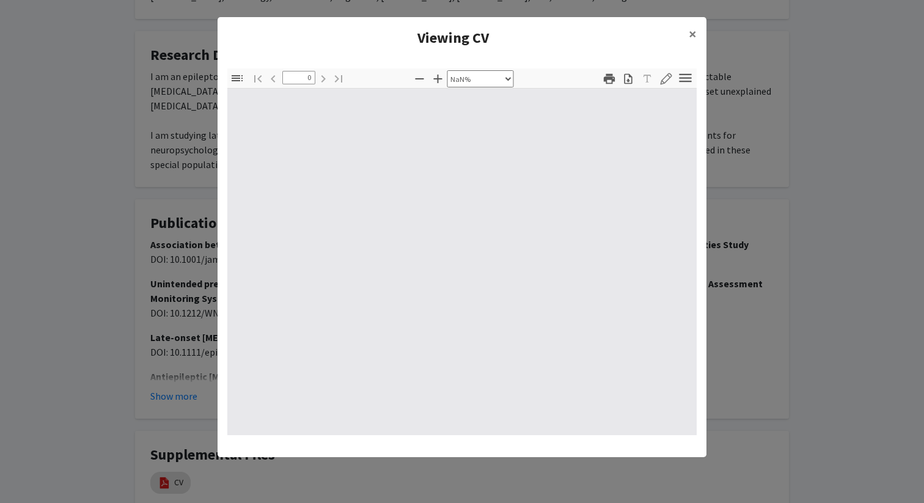
type input "1"
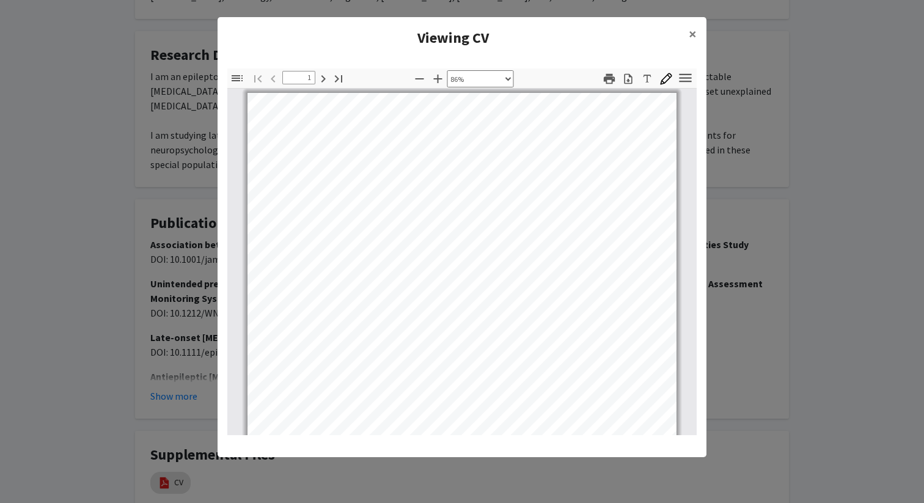
scroll to position [0, 0]
select select "custom"
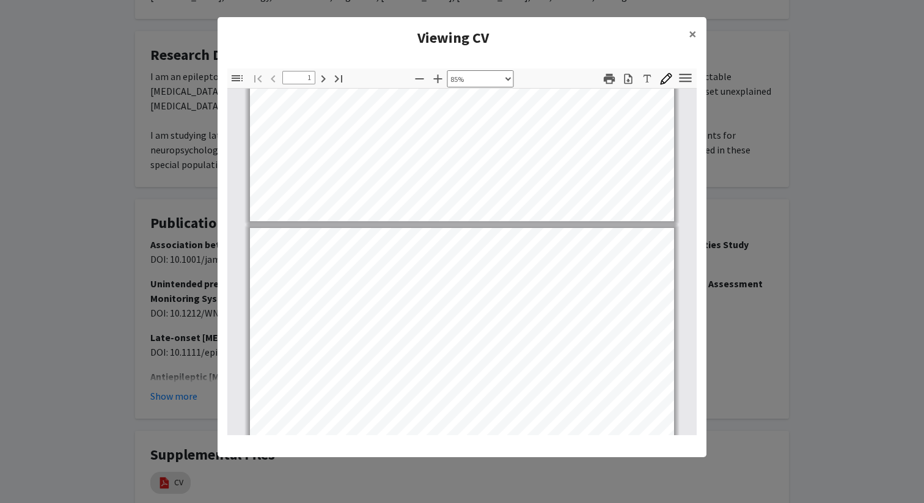
type input "2"
select select "custom"
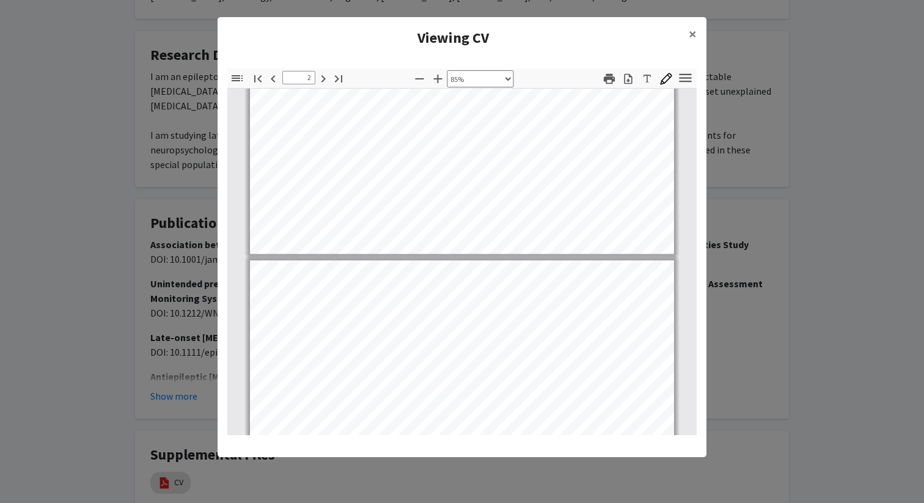
type input "3"
select select "custom"
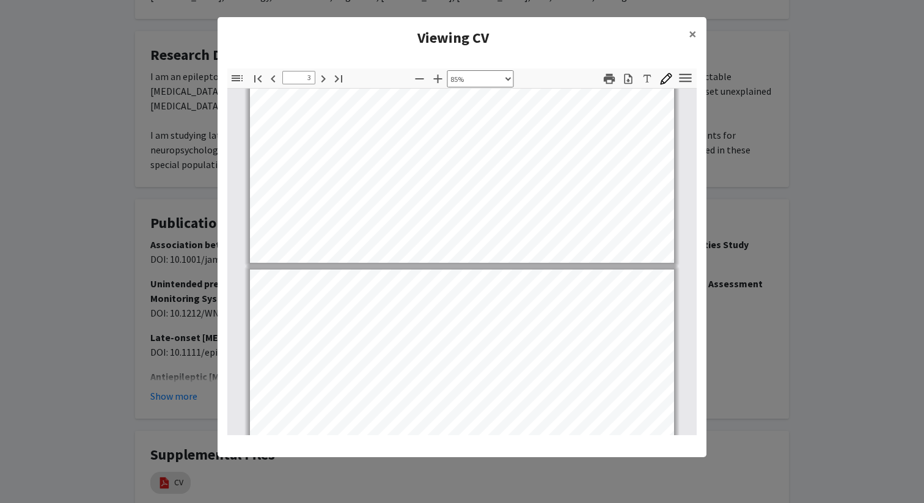
type input "4"
select select "custom"
type input "5"
select select "custom"
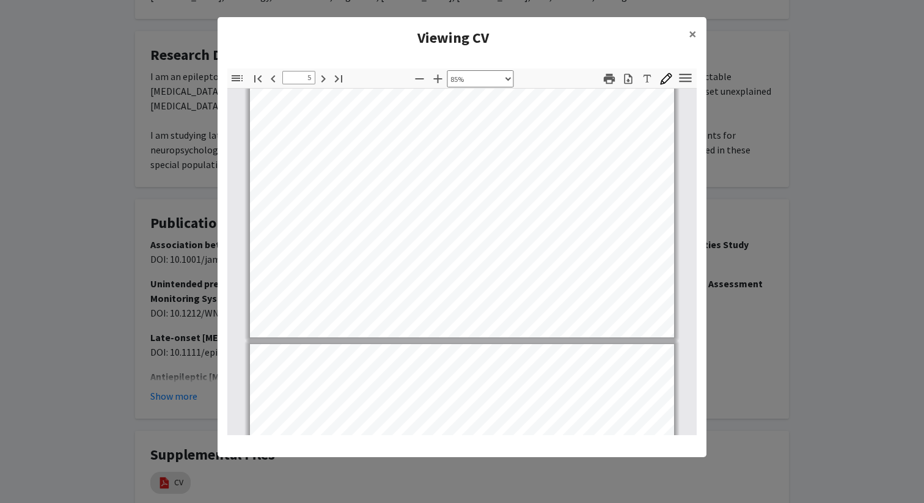
type input "6"
select select "custom"
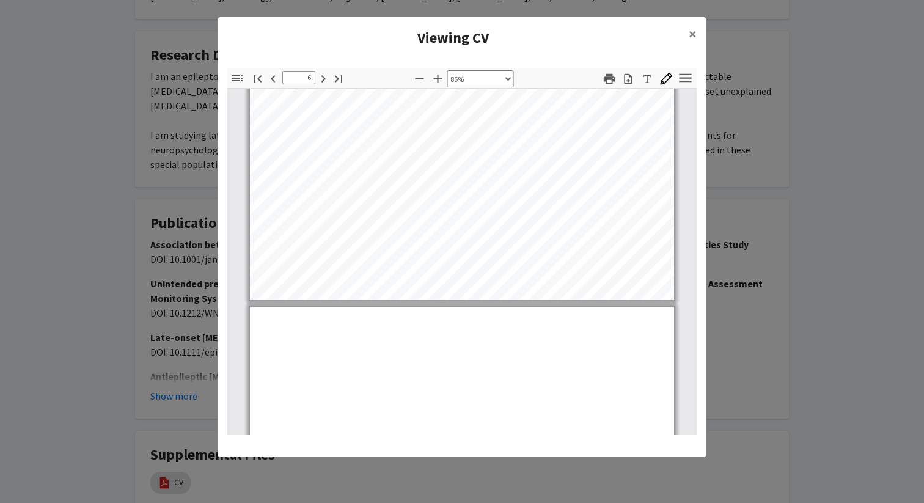
type input "7"
select select "custom"
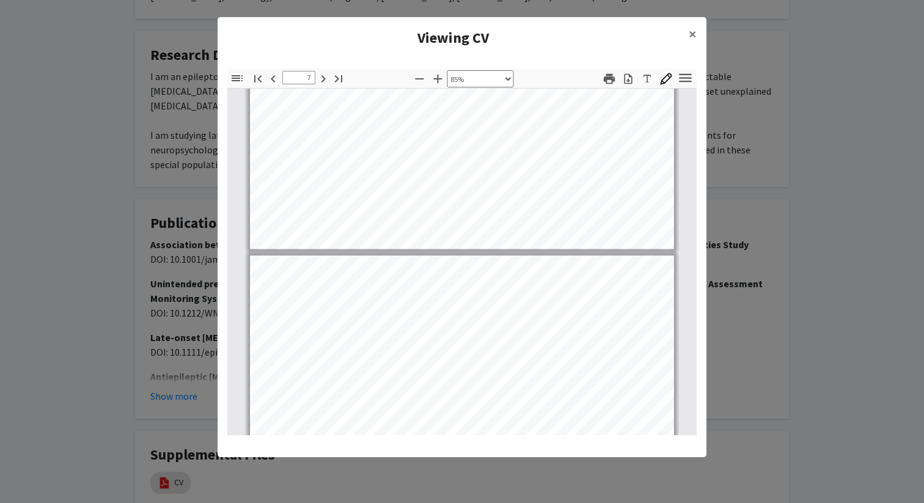
type input "8"
select select "custom"
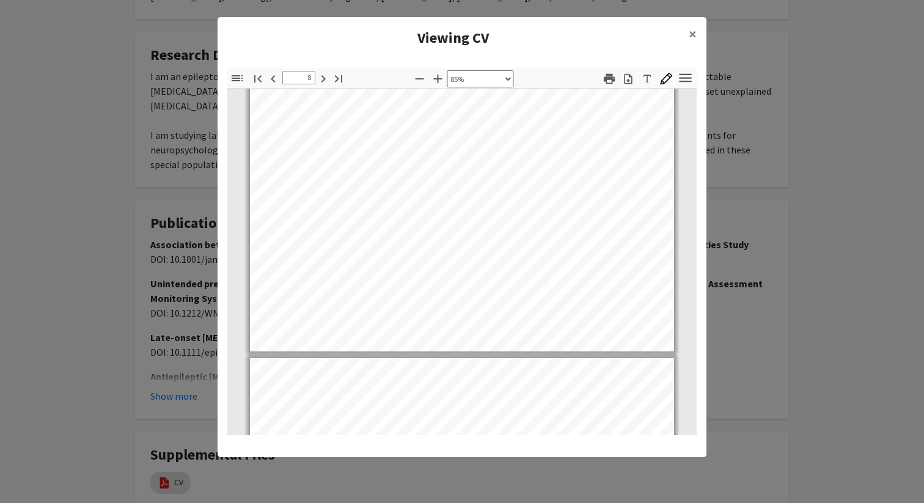
type input "9"
select select "custom"
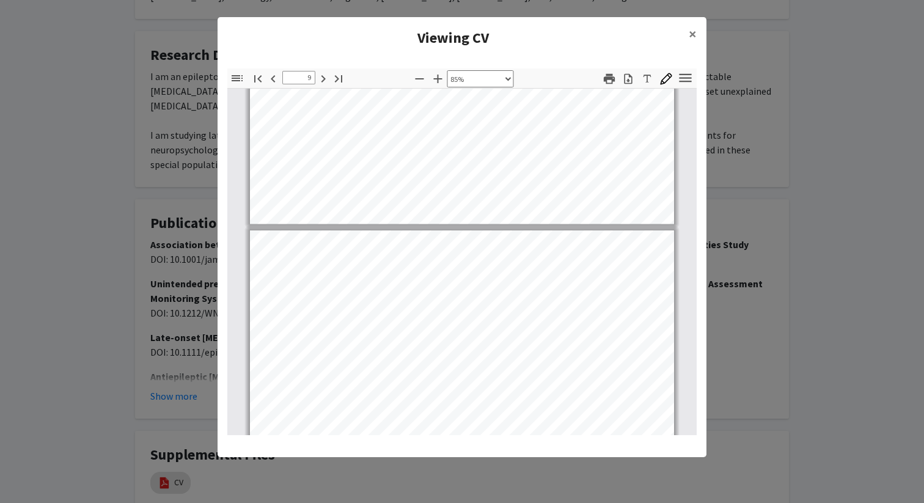
type input "10"
select select "custom"
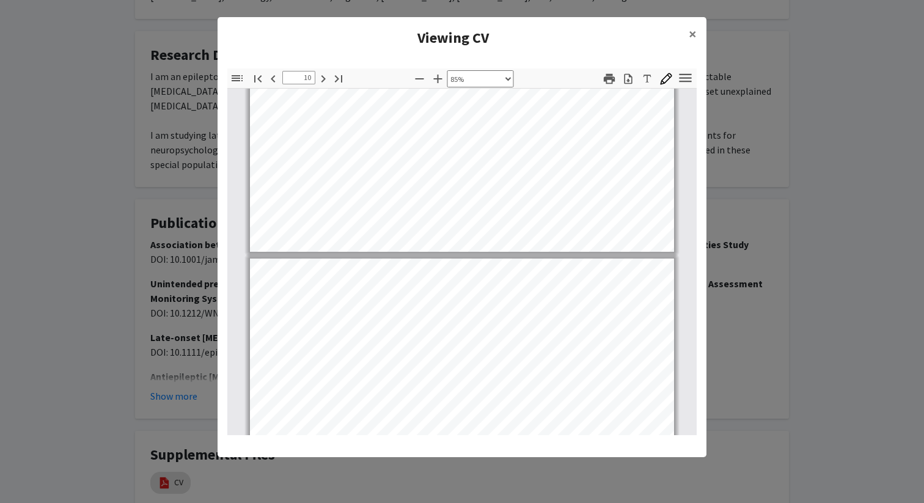
type input "11"
select select "custom"
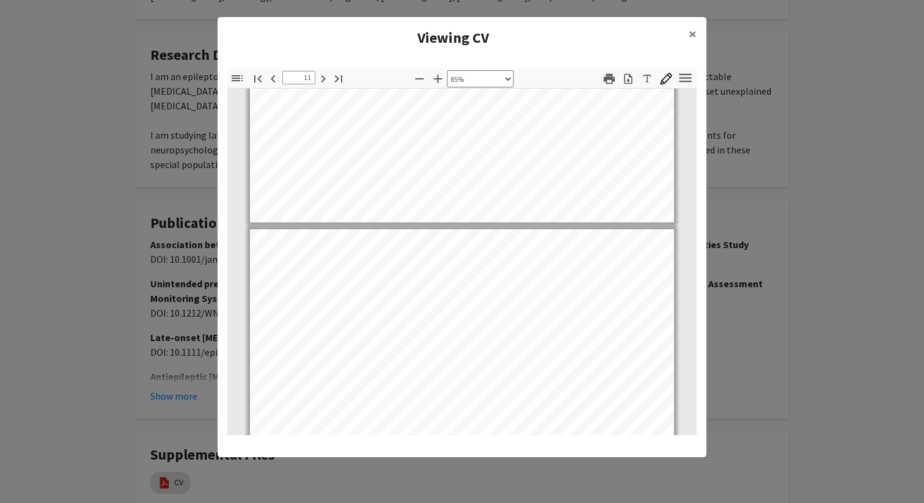
type input "12"
select select "custom"
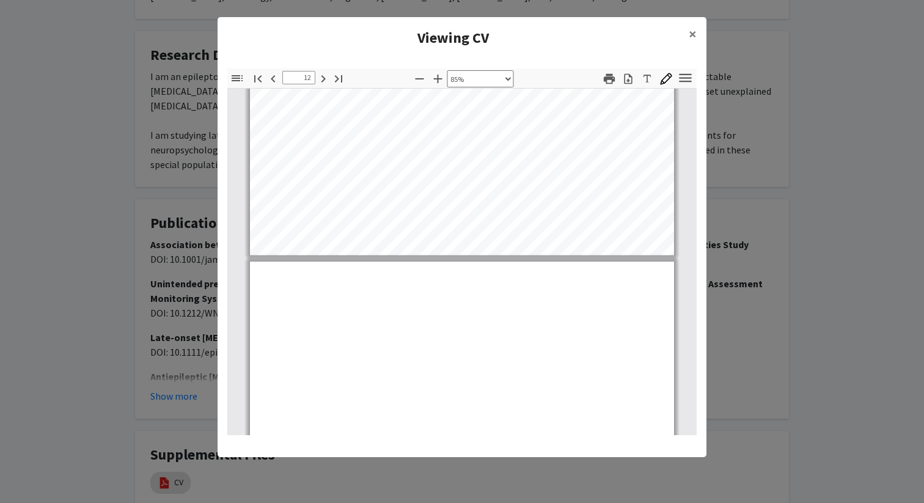
type input "13"
select select "custom"
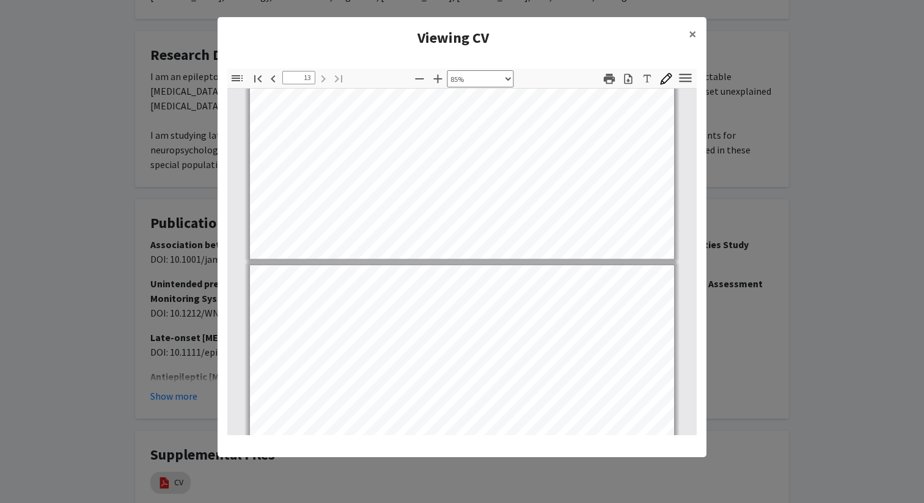
type input "12"
select select "custom"
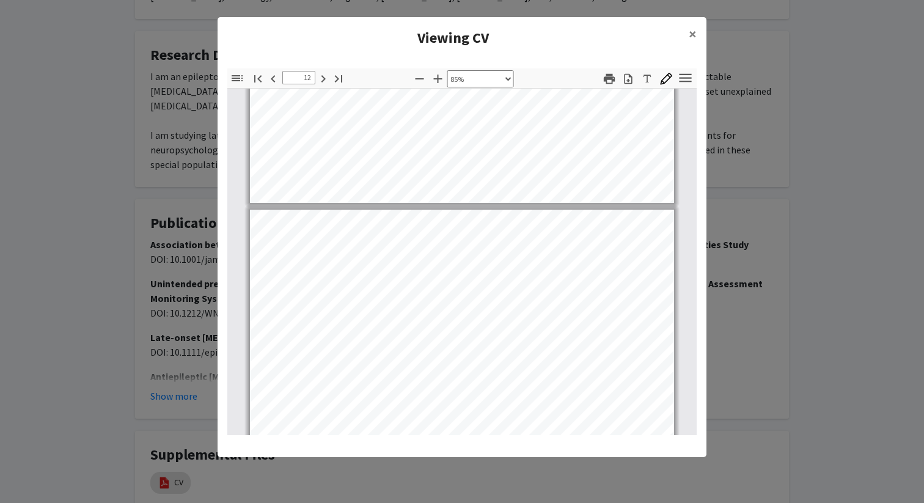
type input "11"
select select "custom"
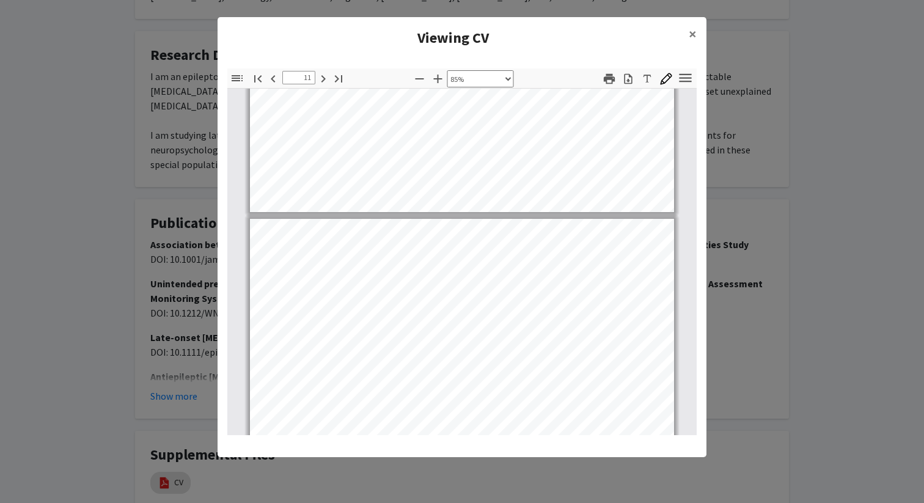
type input "10"
select select "custom"
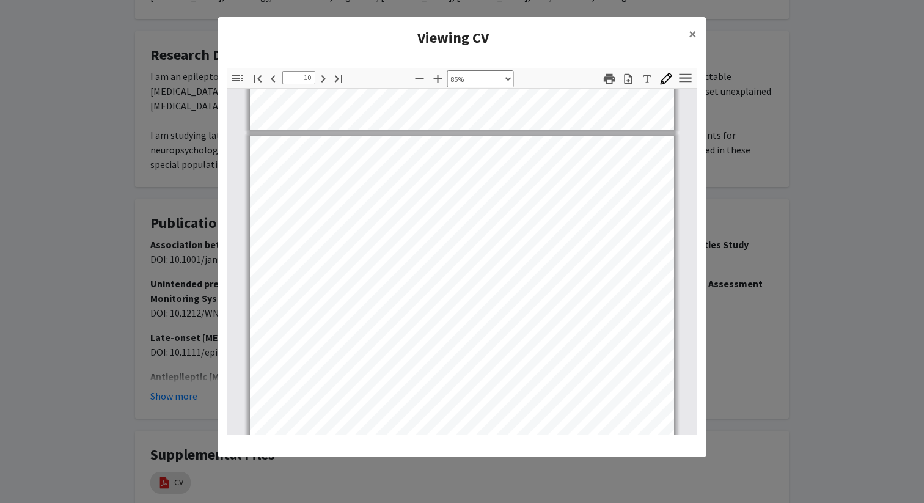
type input "9"
select select "custom"
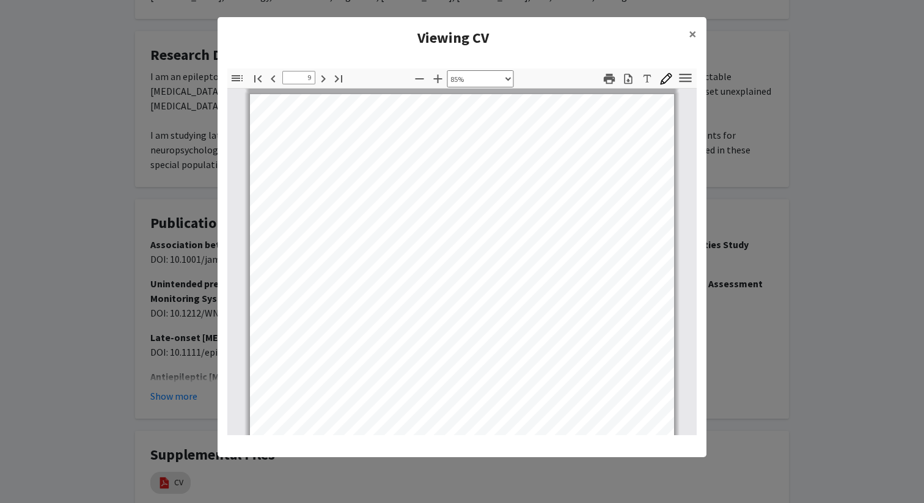
type input "8"
select select "custom"
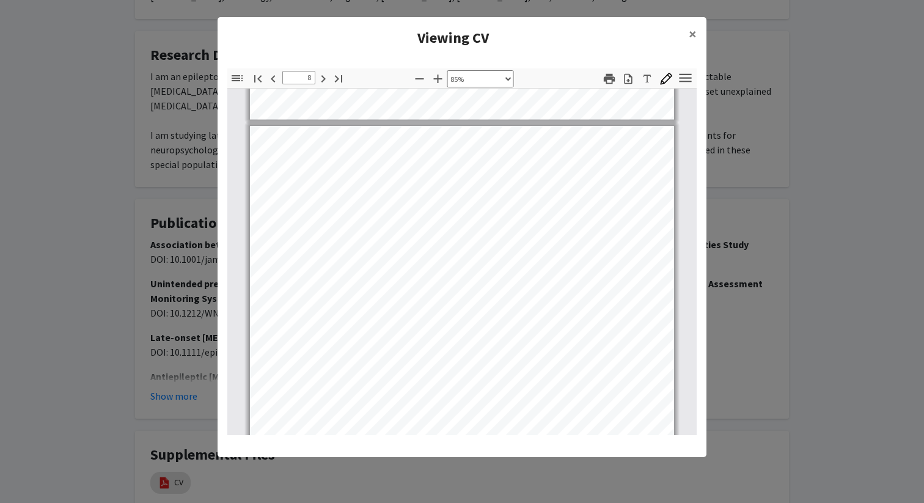
type input "7"
select select "custom"
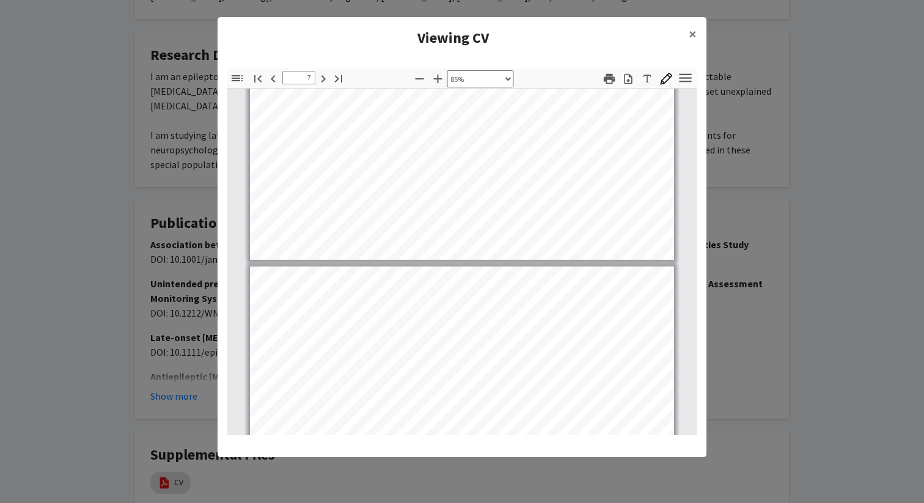
type input "6"
select select "custom"
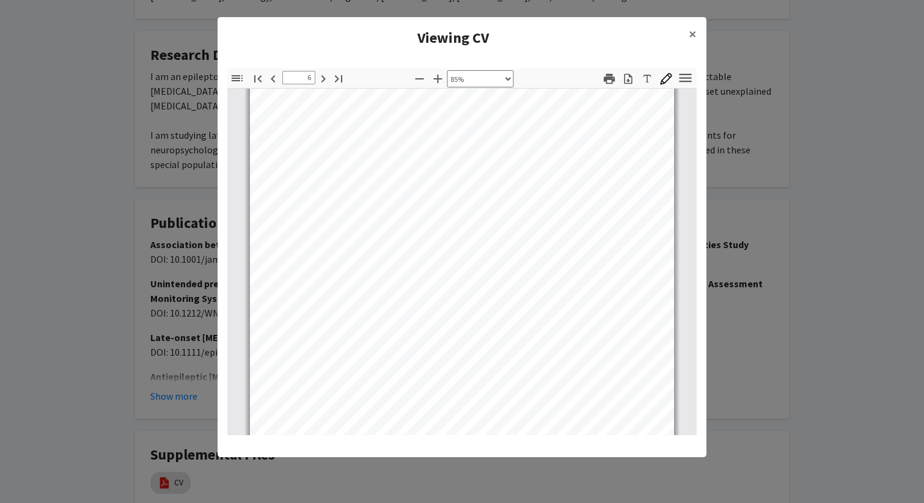
type input "5"
select select "custom"
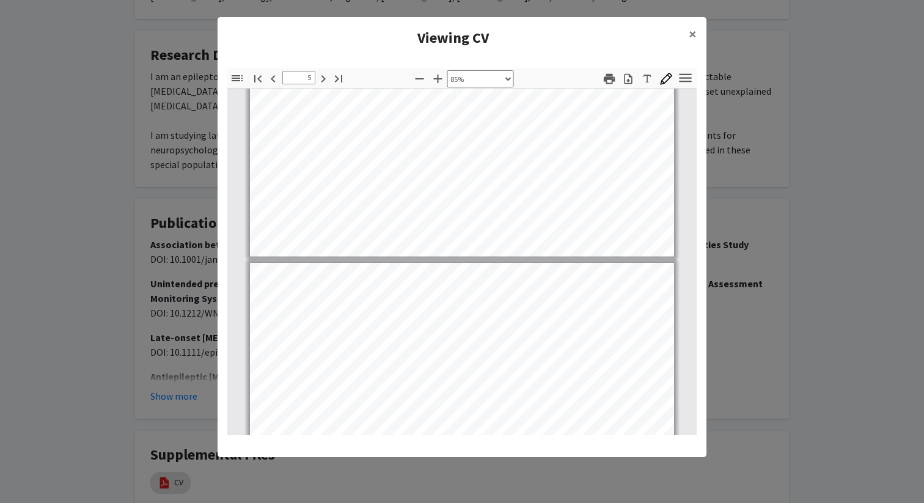
type input "4"
select select "custom"
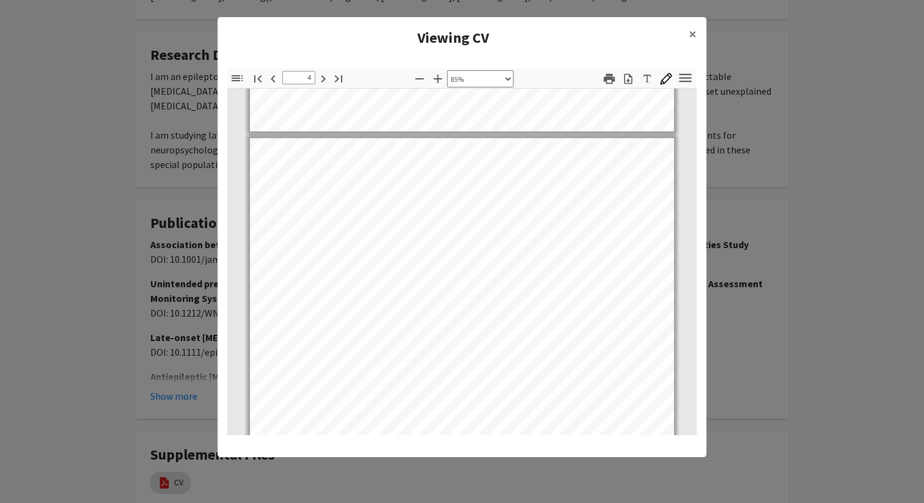
type input "3"
select select "custom"
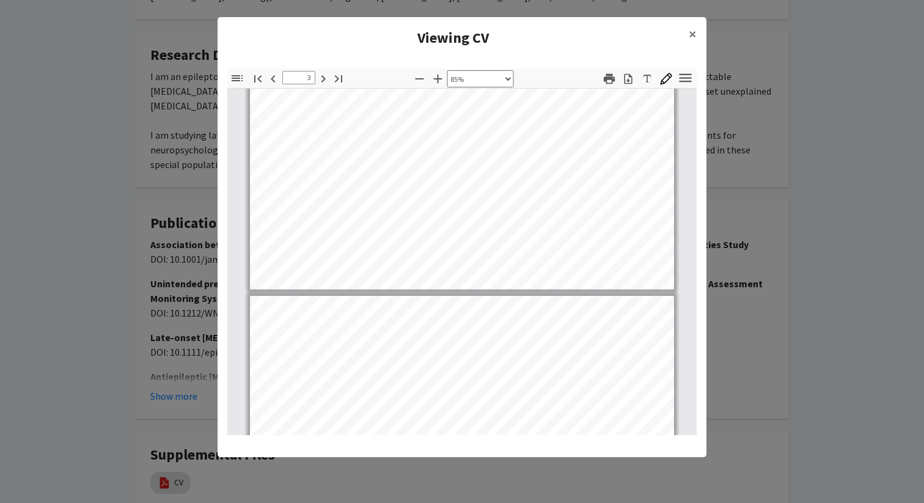
type input "2"
select select "custom"
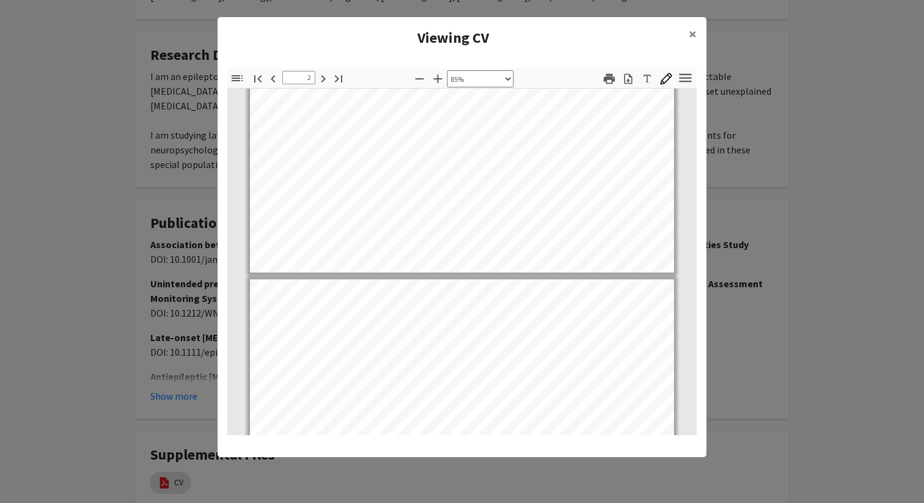
type input "1"
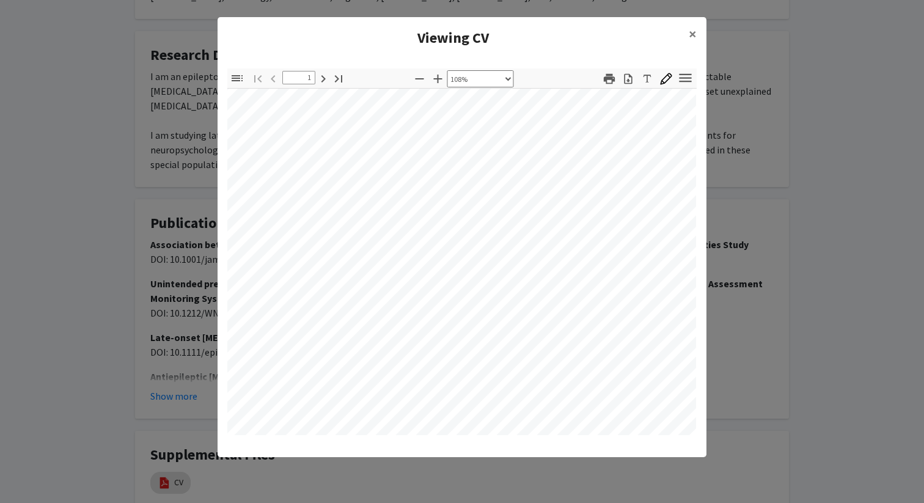
select select "custom"
click at [691, 34] on span "×" at bounding box center [693, 33] width 8 height 19
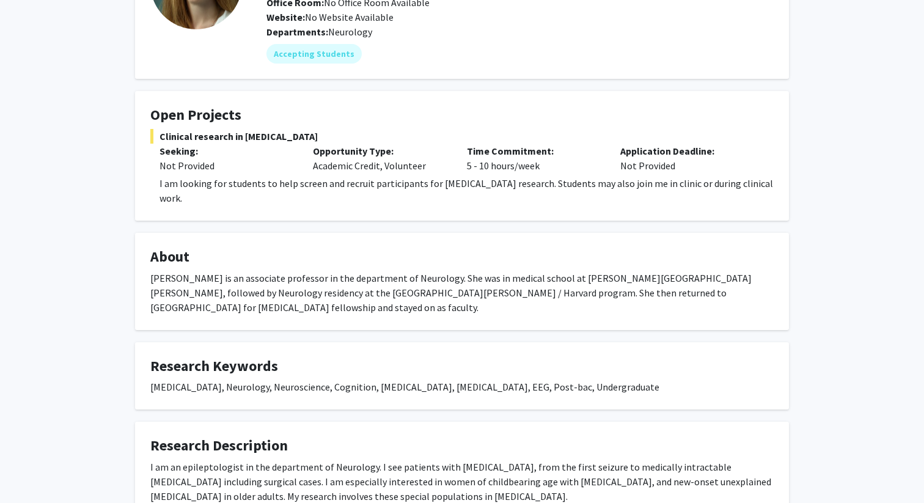
scroll to position [116, 0]
